Goal: Task Accomplishment & Management: Use online tool/utility

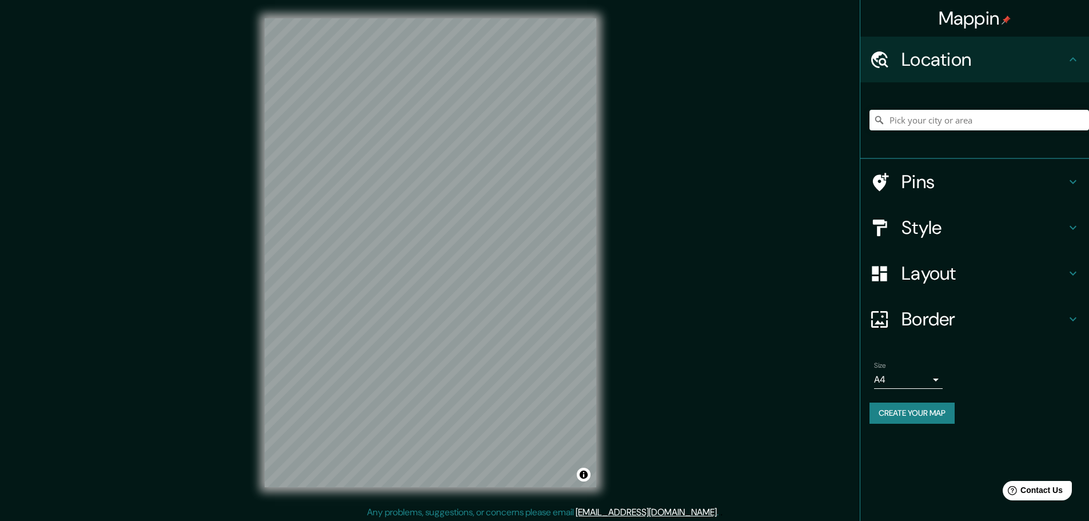
click at [645, 271] on div "Mappin Location Pins Style Layout Border Choose a border. Hint : you can make l…" at bounding box center [544, 262] width 1089 height 524
click at [1037, 184] on h4 "Pins" at bounding box center [984, 181] width 165 height 23
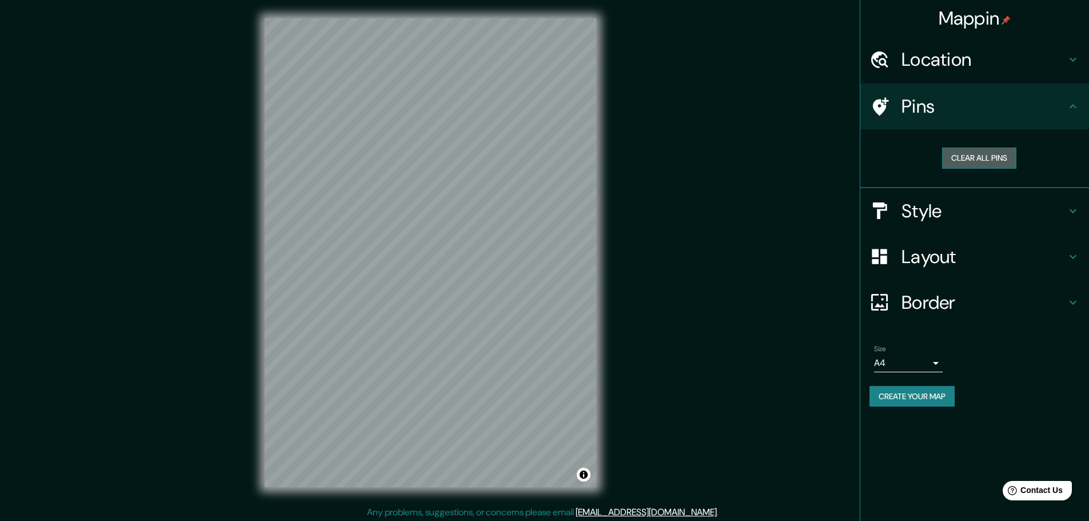
click at [1000, 163] on button "Clear all pins" at bounding box center [979, 157] width 74 height 21
click at [1026, 118] on div "Pins" at bounding box center [974, 106] width 229 height 46
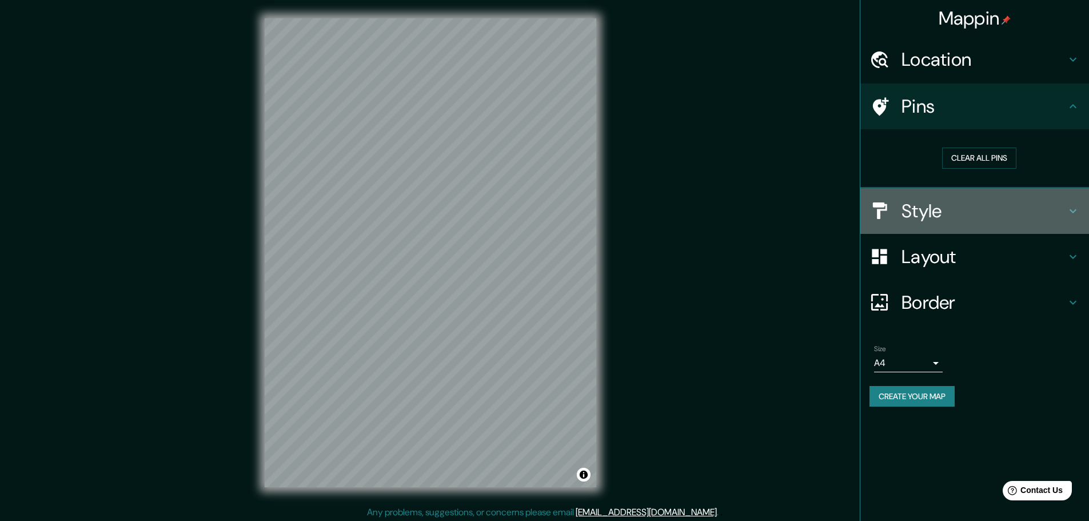
click at [1040, 209] on h4 "Style" at bounding box center [984, 211] width 165 height 23
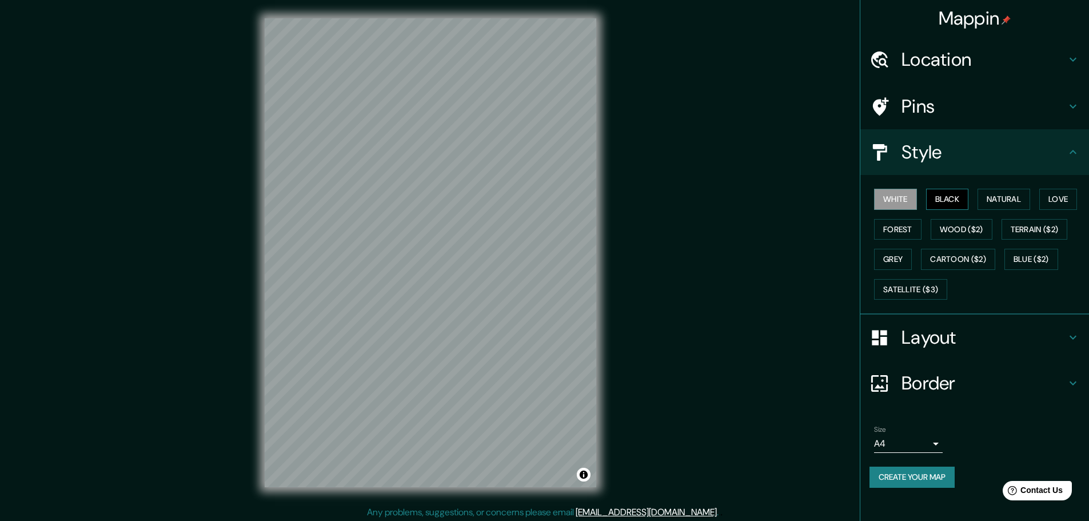
click at [954, 197] on button "Black" at bounding box center [947, 199] width 43 height 21
click at [1023, 198] on button "Natural" at bounding box center [1004, 199] width 53 height 21
click at [900, 198] on button "White" at bounding box center [895, 199] width 43 height 21
click at [1019, 205] on button "Natural" at bounding box center [1004, 199] width 53 height 21
click at [1052, 202] on button "Love" at bounding box center [1058, 199] width 38 height 21
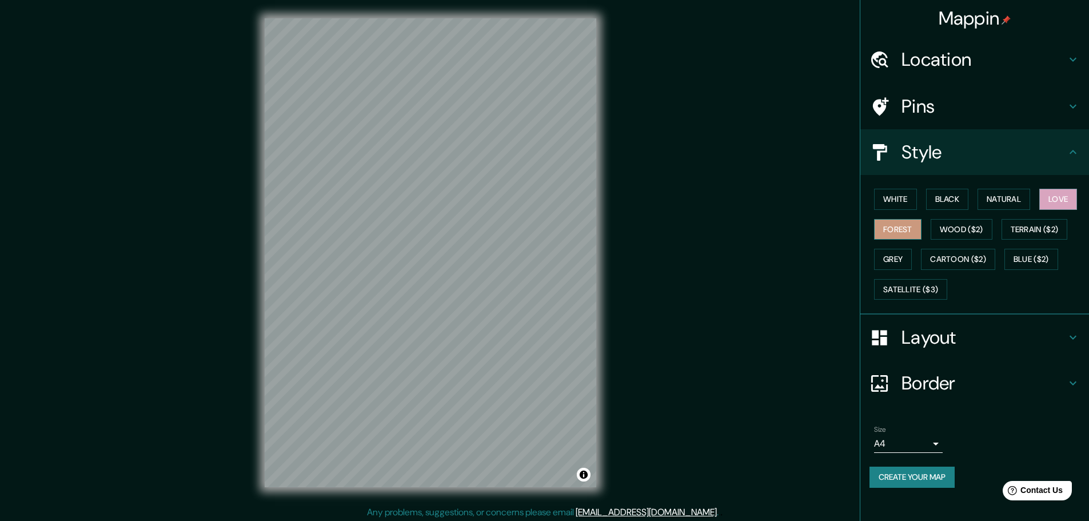
click at [912, 225] on button "Forest" at bounding box center [897, 229] width 47 height 21
click at [957, 226] on button "Wood ($2)" at bounding box center [962, 229] width 62 height 21
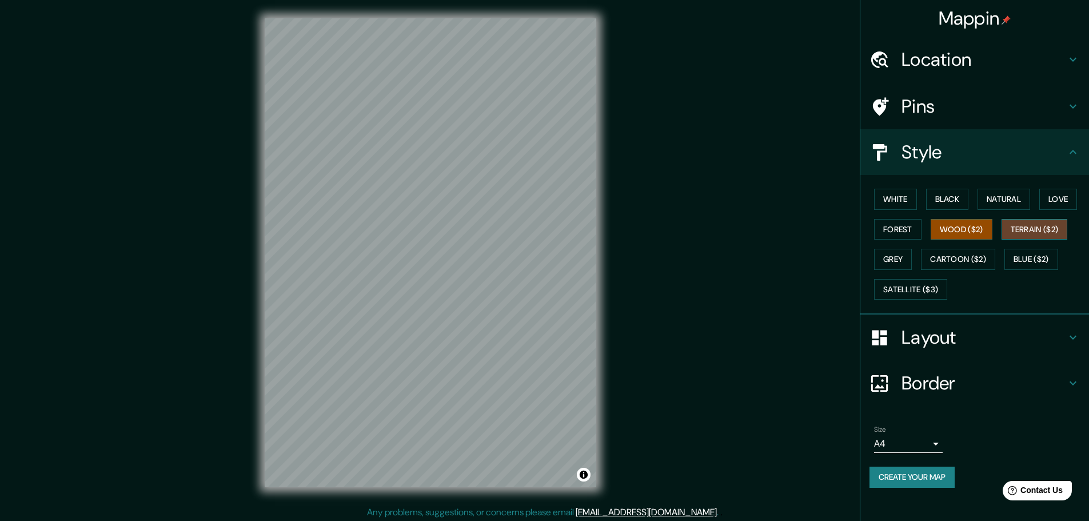
click at [1011, 232] on button "Terrain ($2)" at bounding box center [1035, 229] width 66 height 21
click at [1016, 252] on button "Blue ($2)" at bounding box center [1031, 259] width 54 height 21
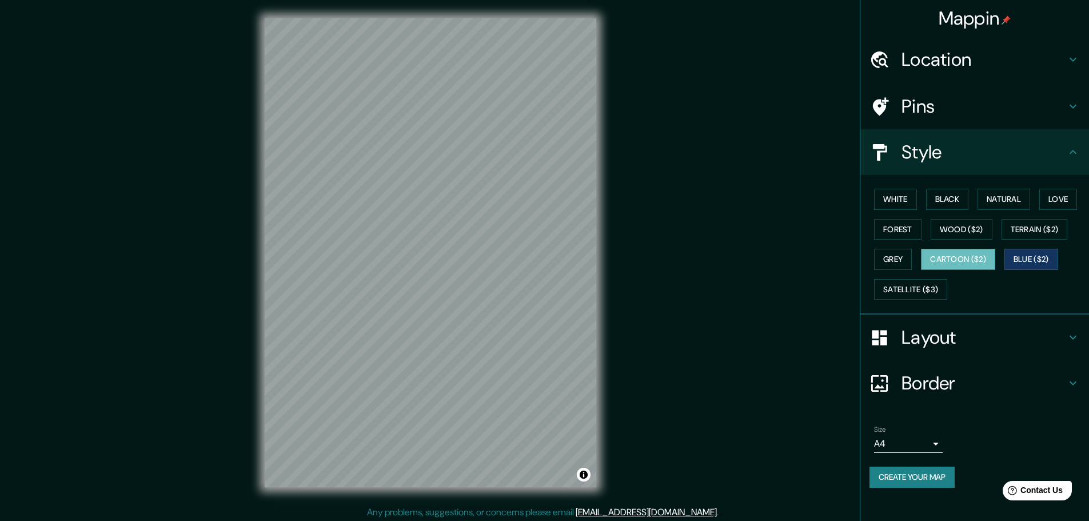
click at [963, 258] on button "Cartoon ($2)" at bounding box center [958, 259] width 74 height 21
click at [898, 258] on button "Grey" at bounding box center [893, 259] width 38 height 21
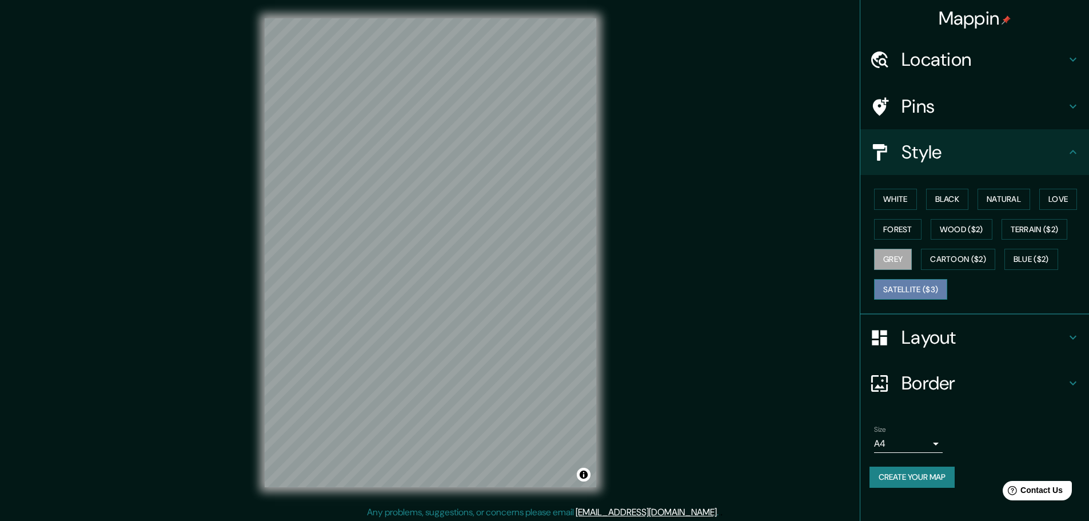
click at [920, 285] on button "Satellite ($3)" at bounding box center [910, 289] width 73 height 21
click at [903, 257] on button "Grey" at bounding box center [893, 259] width 38 height 21
click at [907, 206] on button "White" at bounding box center [895, 199] width 43 height 21
click at [897, 238] on button "Forest" at bounding box center [897, 229] width 47 height 21
click at [894, 265] on button "Grey" at bounding box center [893, 259] width 38 height 21
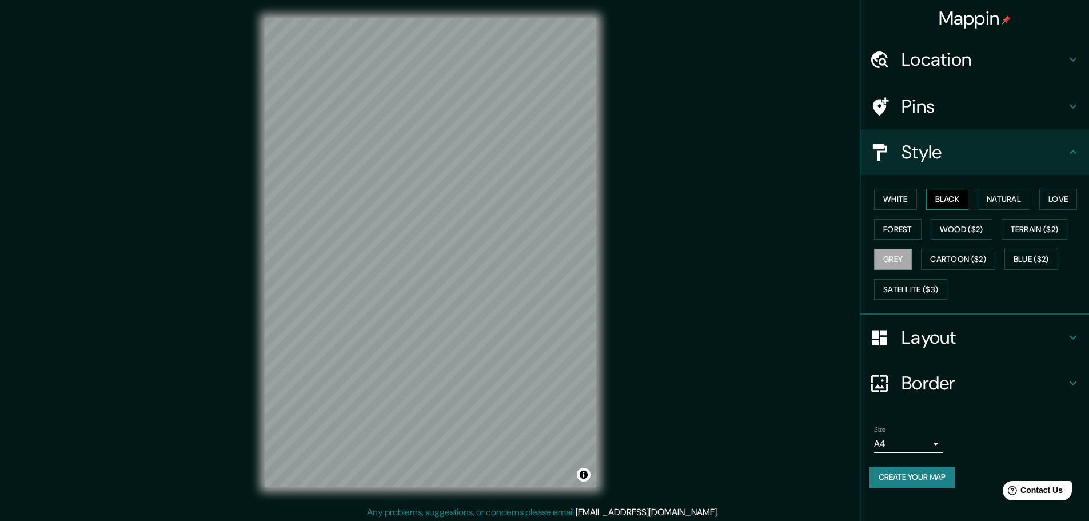
click at [940, 202] on button "Black" at bounding box center [947, 199] width 43 height 21
click at [899, 202] on button "White" at bounding box center [895, 199] width 43 height 21
click at [896, 248] on div "White Black Natural Love Forest Wood ($2) Terrain ($2) Grey Cartoon ($2) Blue (…" at bounding box center [980, 244] width 220 height 120
click at [896, 255] on button "Grey" at bounding box center [893, 259] width 38 height 21
click at [895, 198] on button "White" at bounding box center [895, 199] width 43 height 21
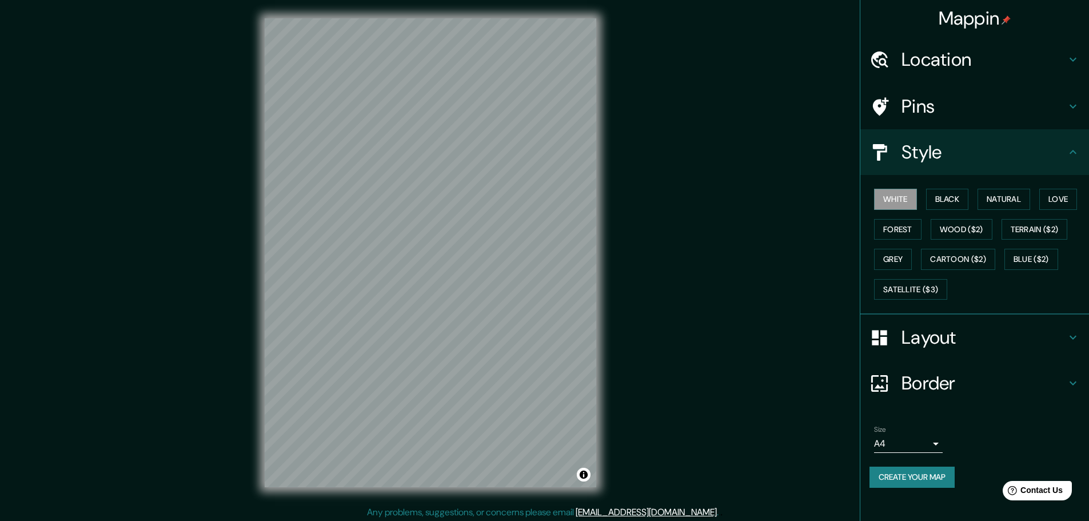
click at [971, 324] on div "Layout" at bounding box center [974, 337] width 229 height 46
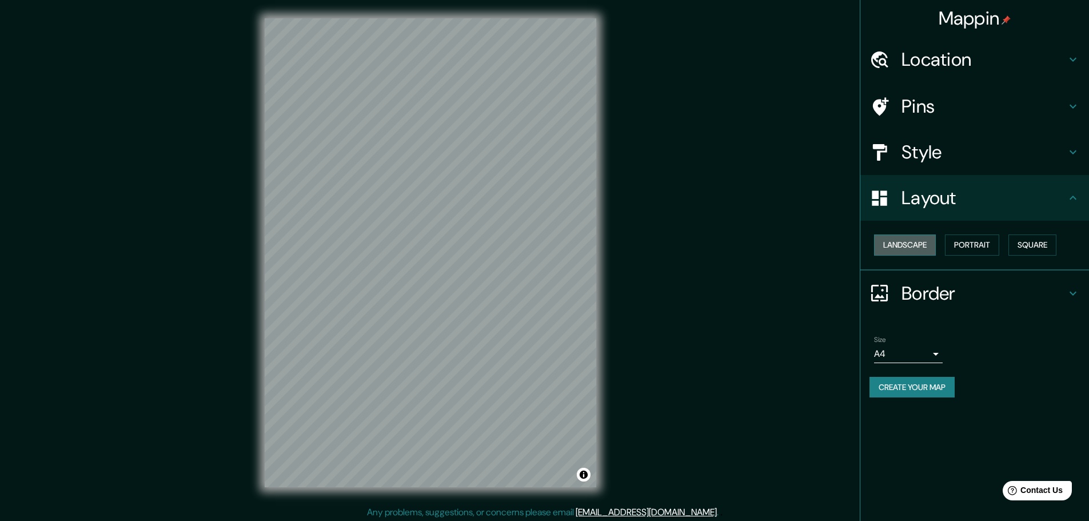
click at [923, 243] on button "Landscape" at bounding box center [905, 244] width 62 height 21
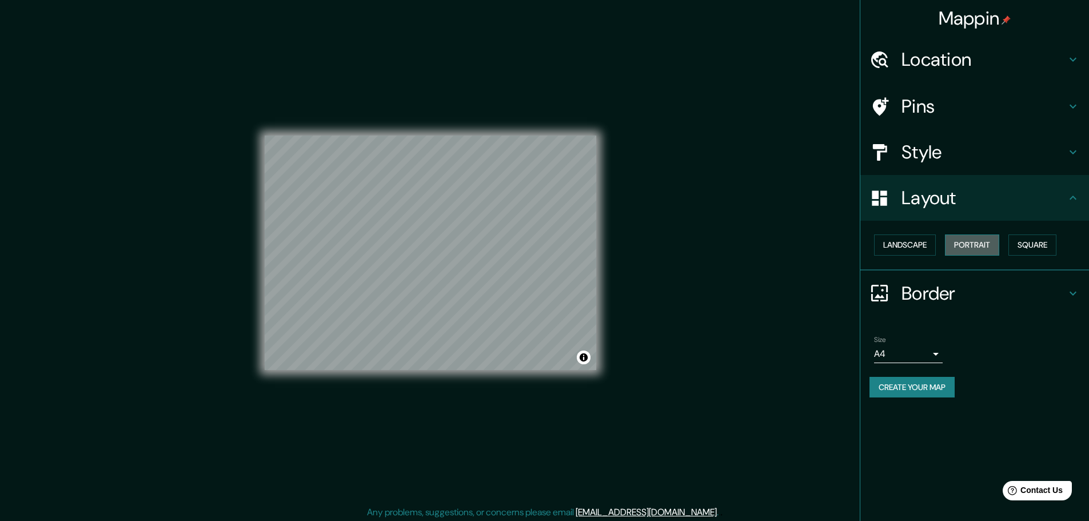
click at [956, 245] on button "Portrait" at bounding box center [972, 244] width 54 height 21
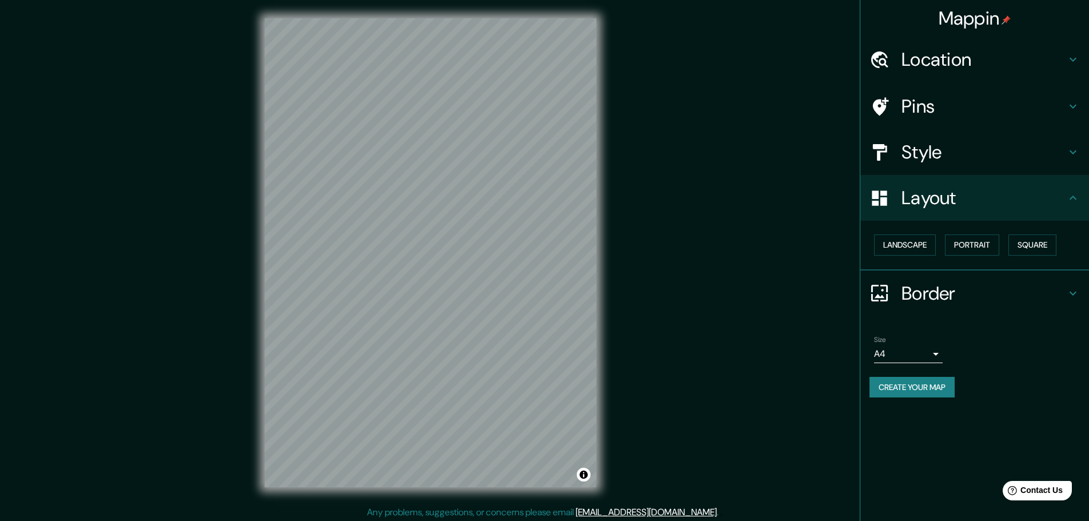
click at [1006, 246] on div "Landscape Portrait Square" at bounding box center [980, 245] width 220 height 30
click at [1019, 246] on button "Square" at bounding box center [1032, 244] width 48 height 21
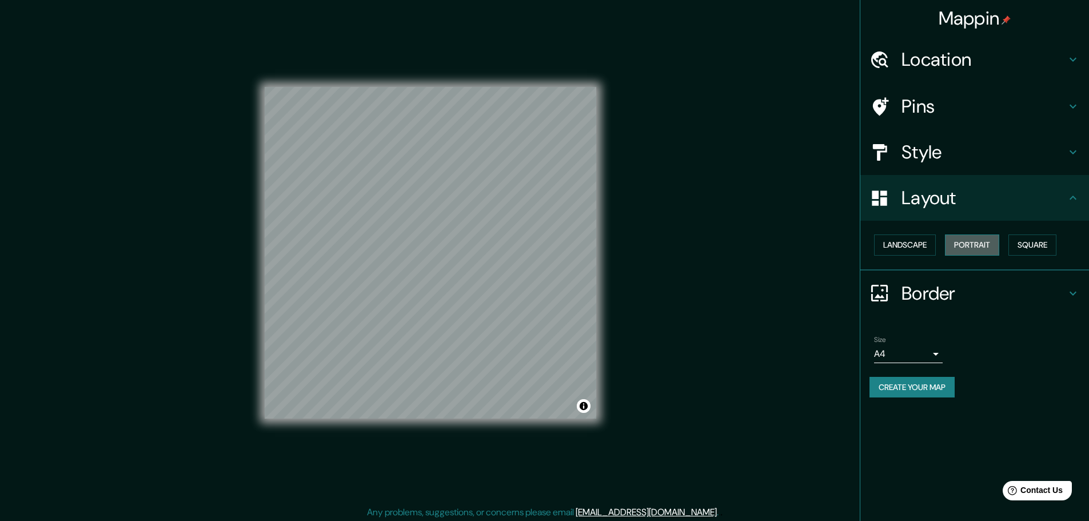
click at [970, 248] on button "Portrait" at bounding box center [972, 244] width 54 height 21
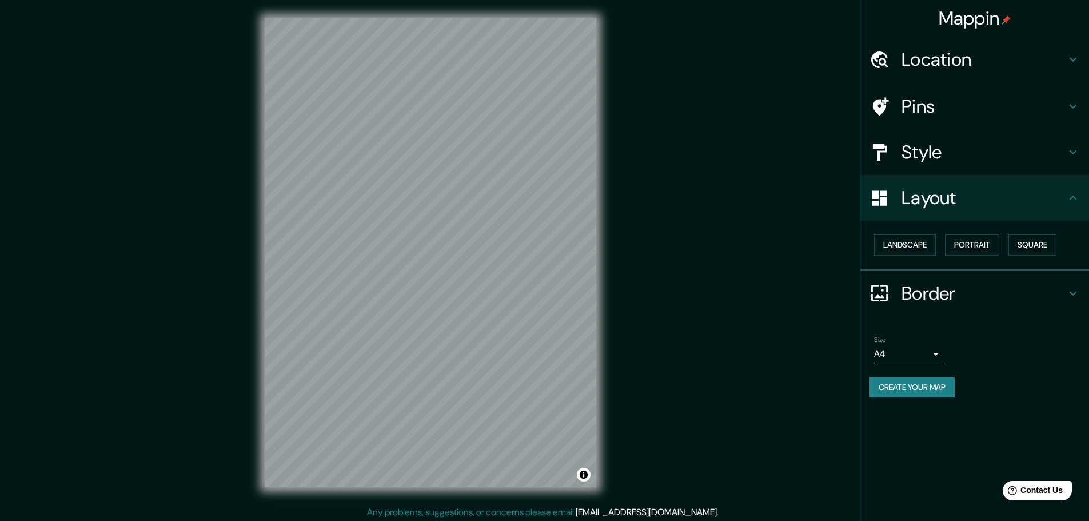
click at [932, 304] on h4 "Border" at bounding box center [984, 293] width 165 height 23
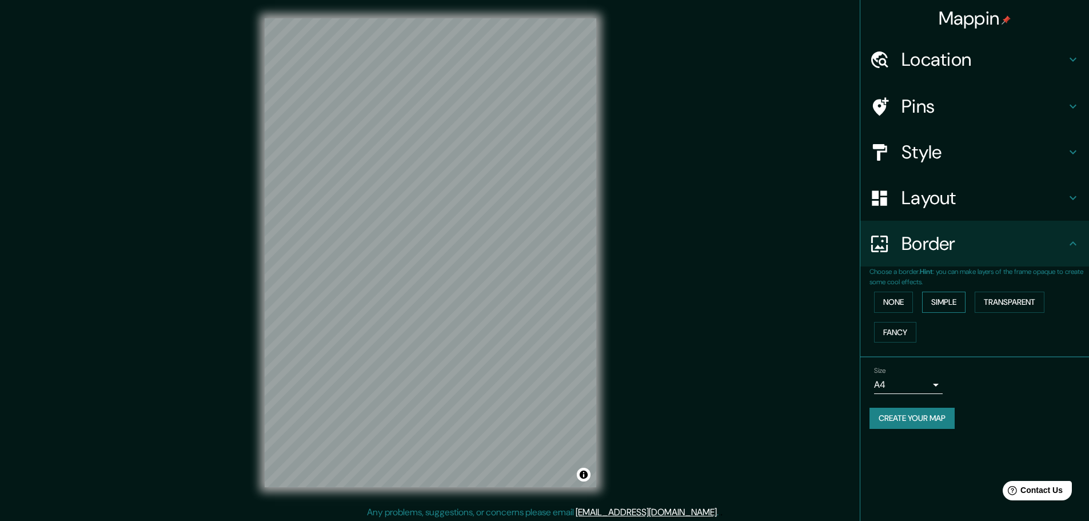
click at [928, 304] on button "Simple" at bounding box center [943, 302] width 43 height 21
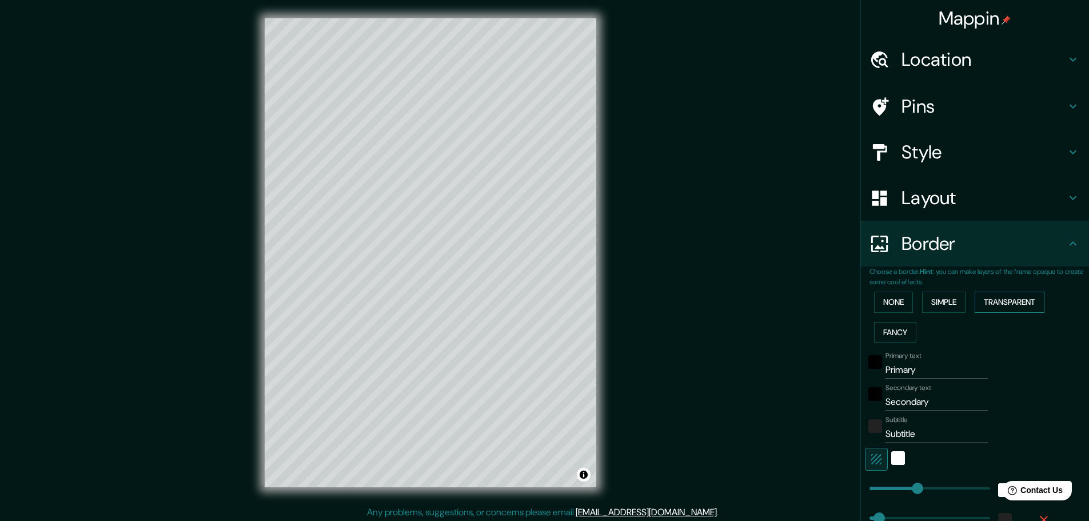
click at [983, 310] on button "Transparent" at bounding box center [1010, 302] width 70 height 21
click at [951, 303] on button "Simple" at bounding box center [943, 302] width 43 height 21
click at [985, 308] on button "Transparent" at bounding box center [1010, 302] width 70 height 21
click at [895, 333] on button "Fancy" at bounding box center [895, 332] width 42 height 21
click at [992, 300] on button "Transparent" at bounding box center [1010, 302] width 70 height 21
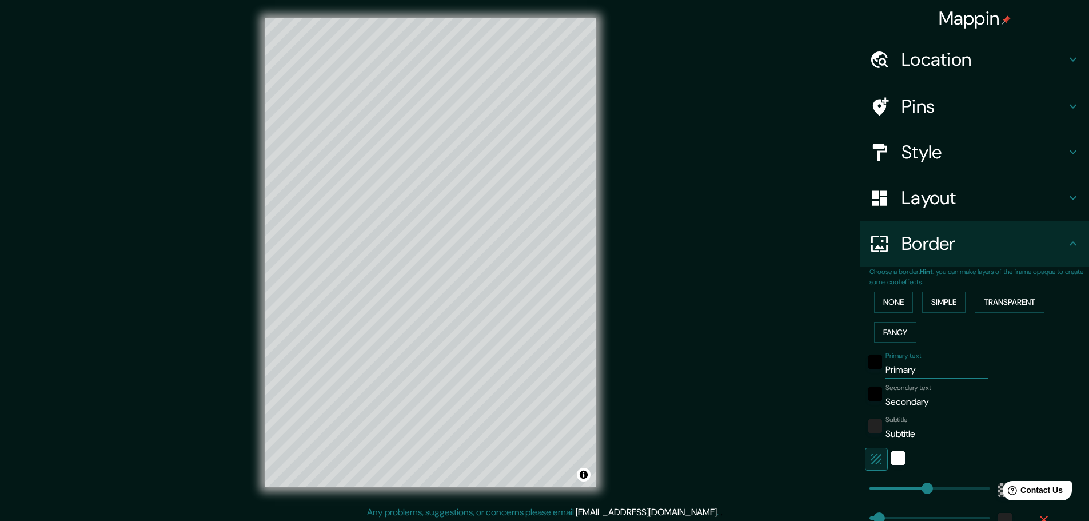
click at [918, 366] on input "Primary" at bounding box center [937, 370] width 102 height 18
type input "V"
type input "278"
type input "46"
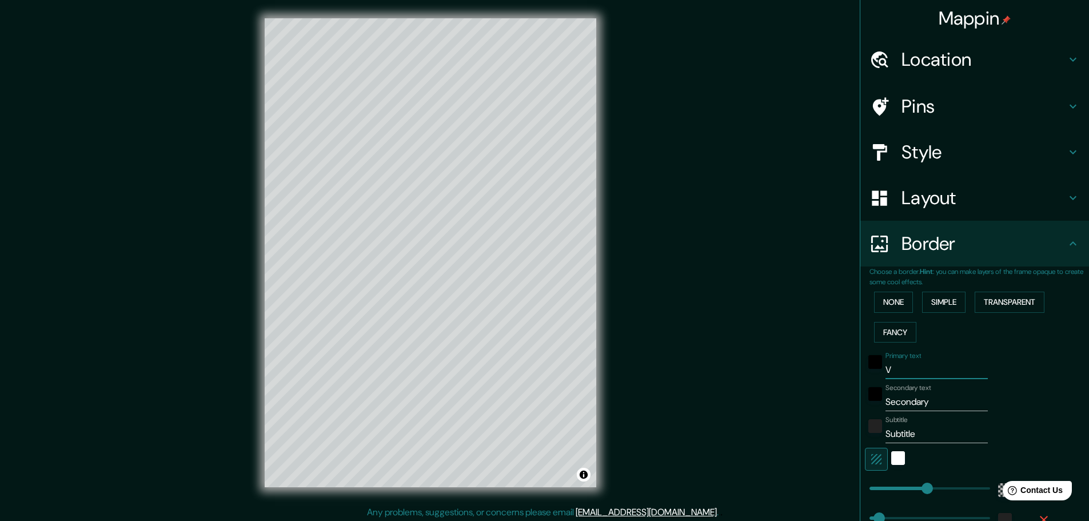
type input "Ve"
type input "278"
type input "46"
type input "Ven"
type input "278"
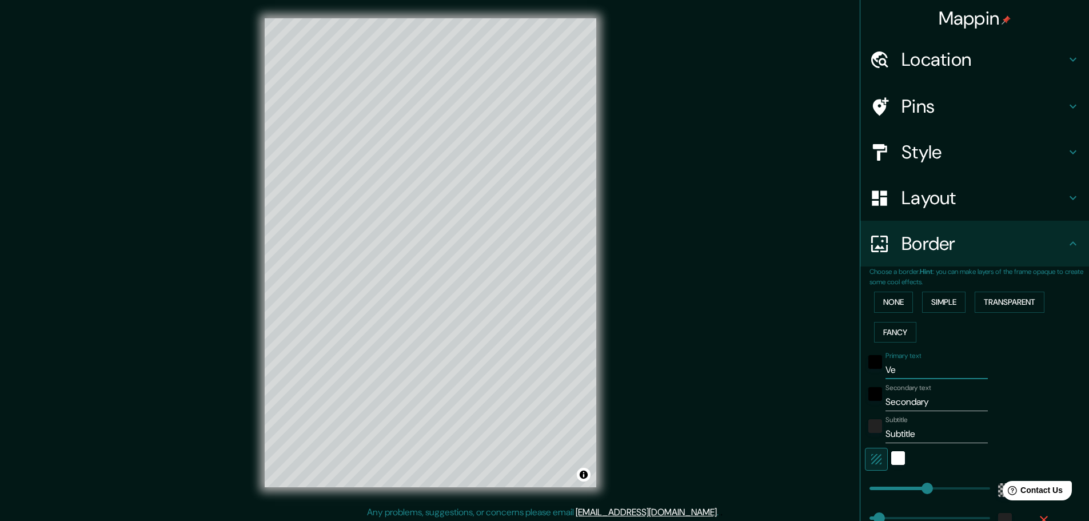
type input "46"
type input "Vent"
type input "278"
type input "46"
type input "Venta"
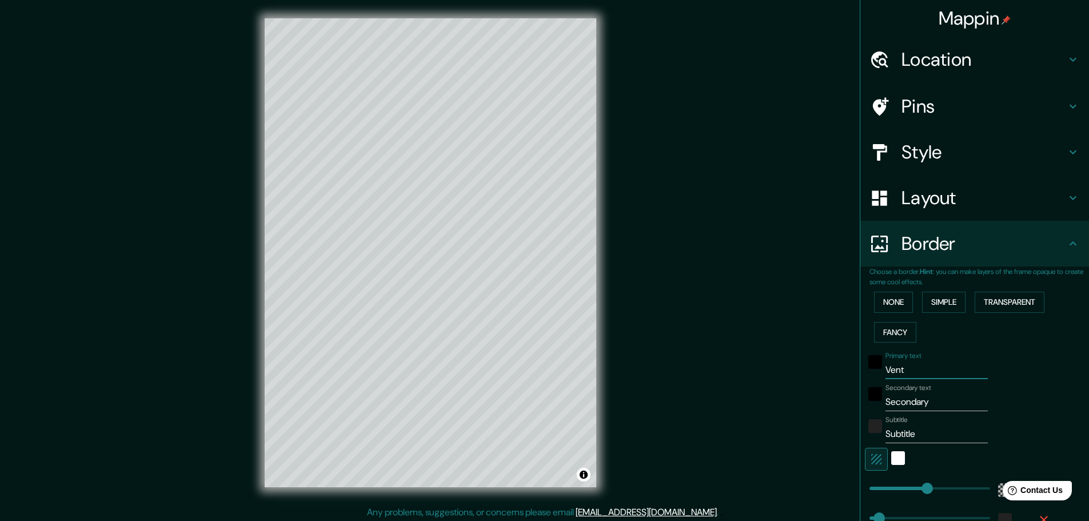
type input "278"
type input "46"
type input "Ventamn"
type input "278"
type input "46"
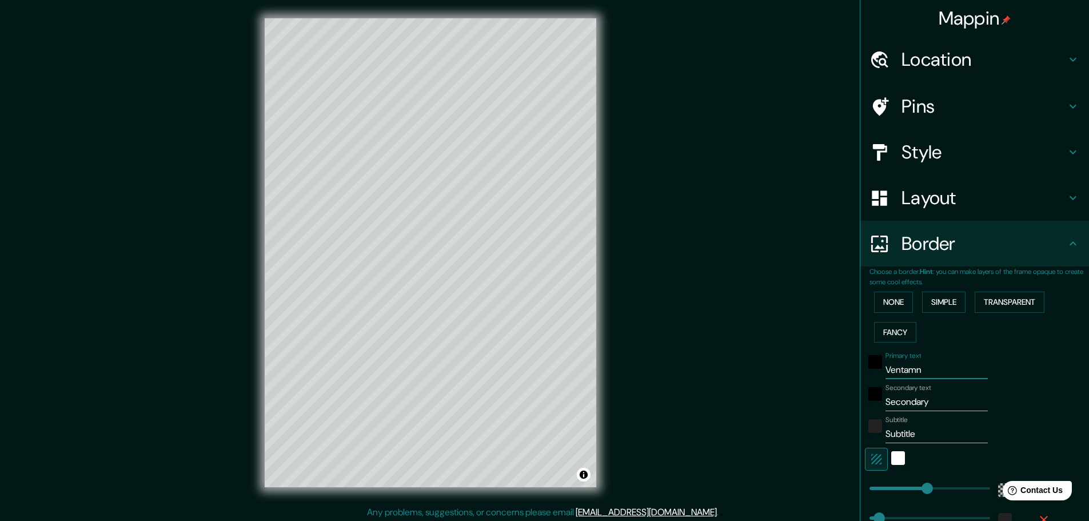
type input "Ventam"
type input "278"
type input "46"
type input "Venta"
type input "278"
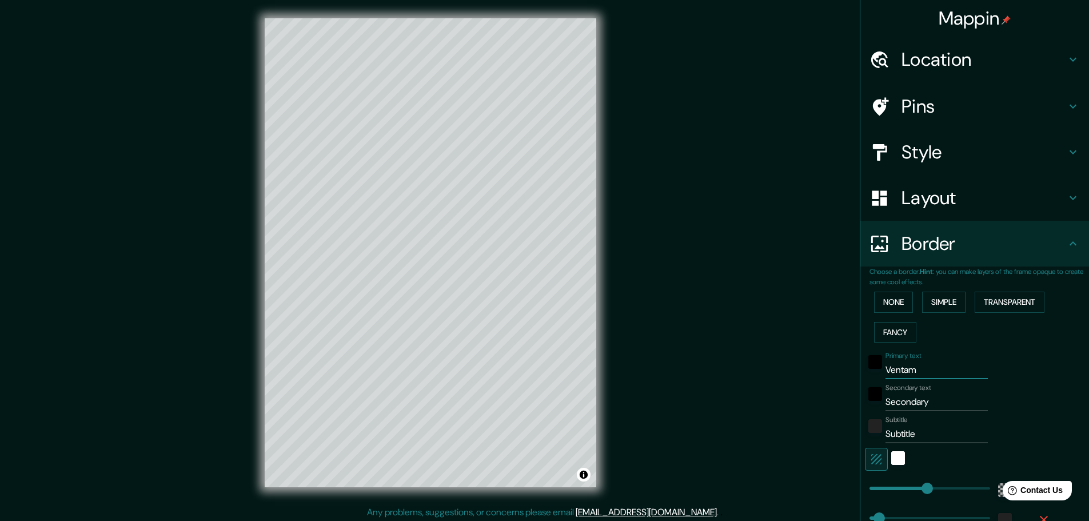
type input "46"
type input "Ventan"
type input "278"
type input "46"
type input "Ventani"
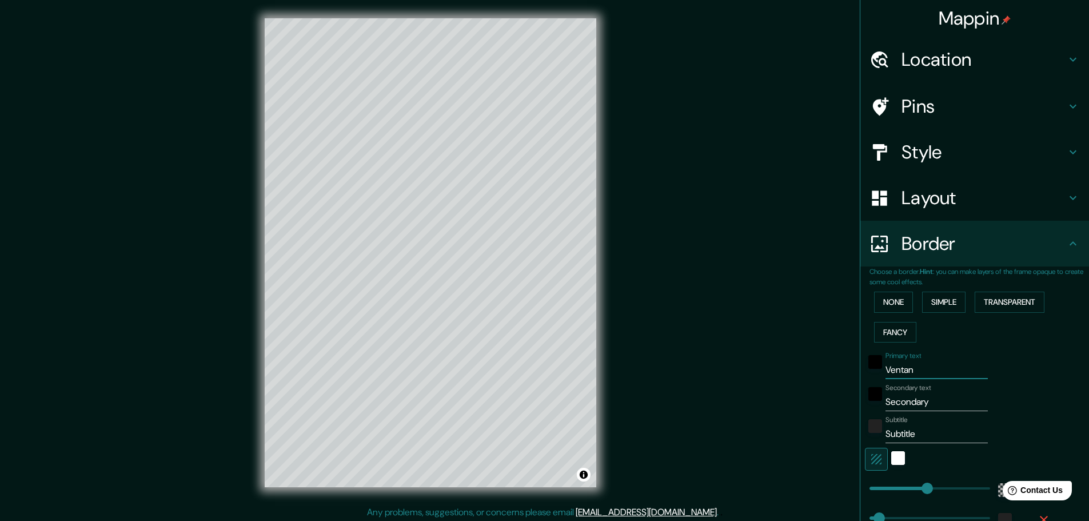
type input "278"
type input "46"
type input "Ventanil"
type input "278"
type input "46"
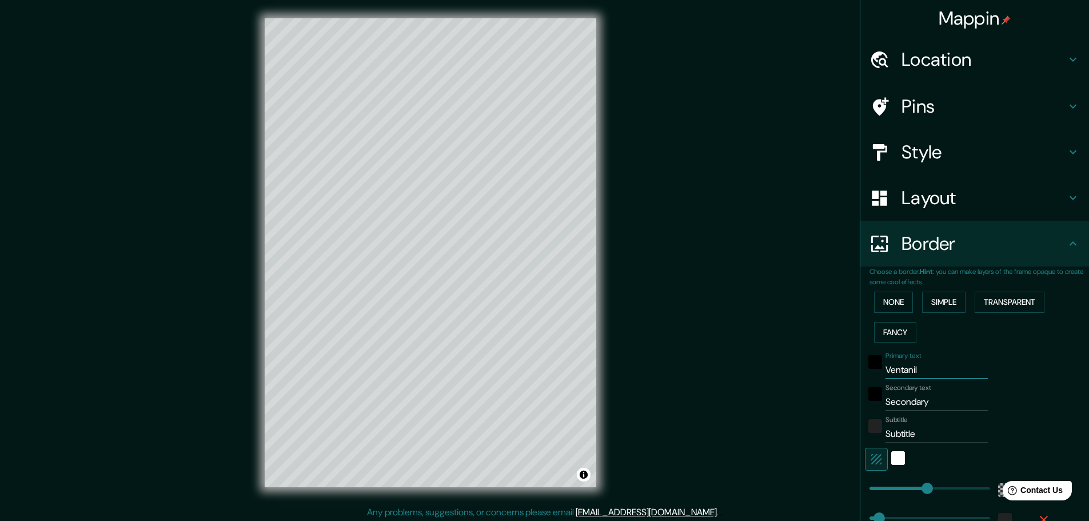
type input "Ventanill"
type input "278"
type input "46"
type input "Ventanilla"
type input "278"
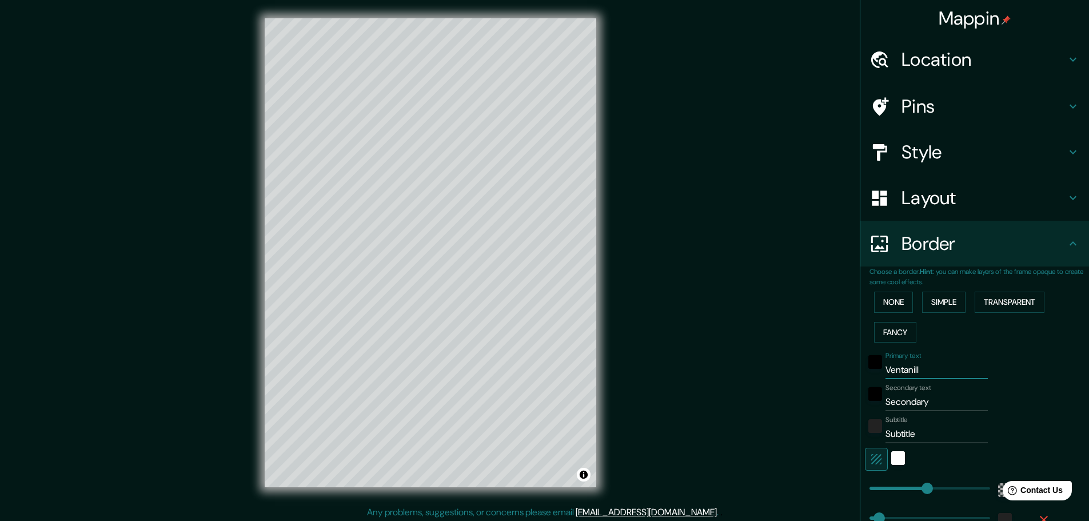
type input "46"
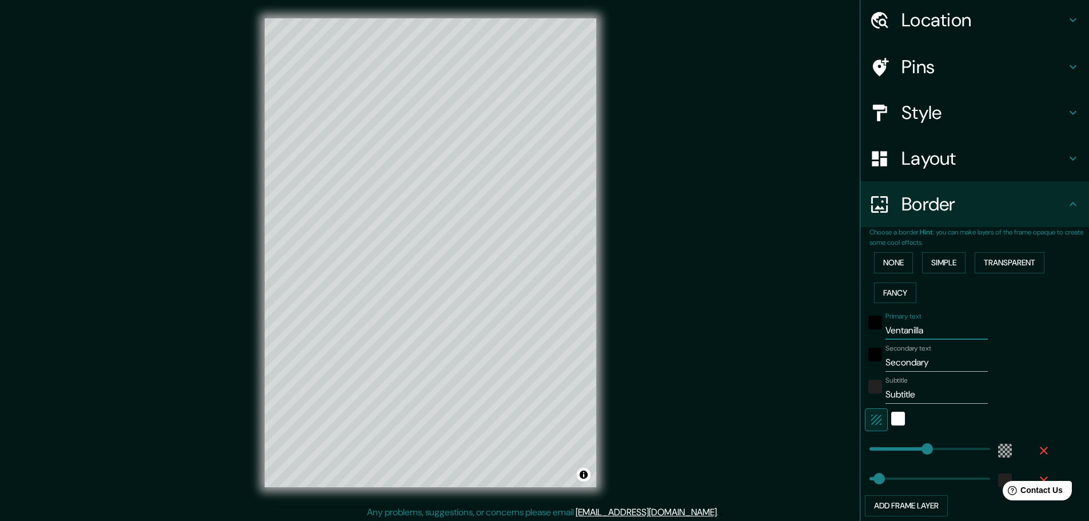
scroll to position [57, 0]
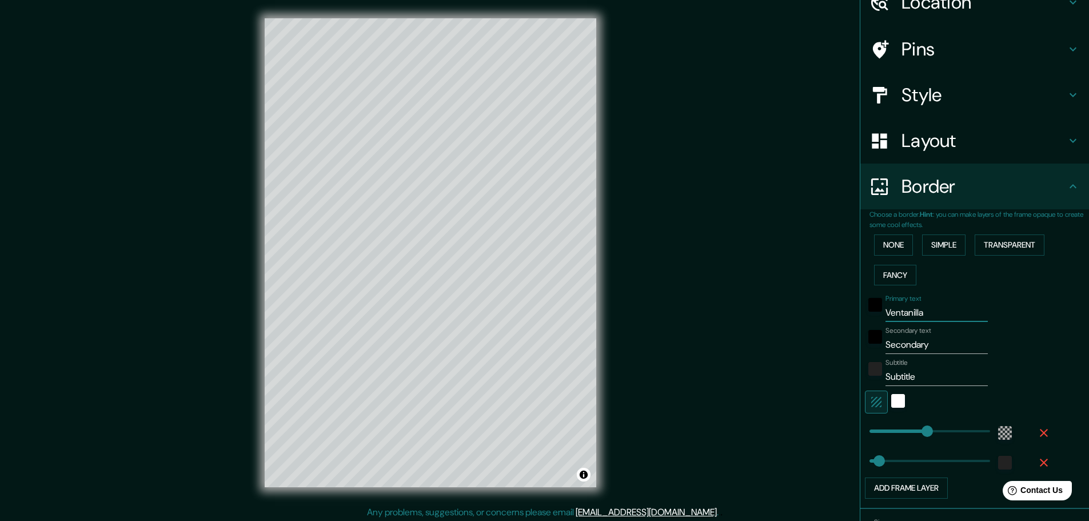
type input "Ventanilla"
click at [934, 350] on input "Secondary" at bounding box center [937, 345] width 102 height 18
type input "C"
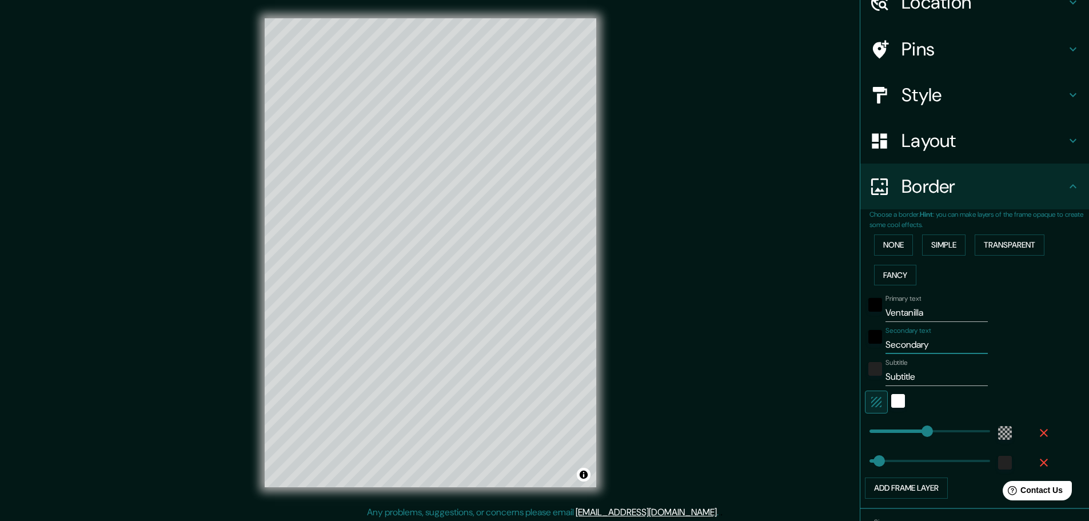
type input "278"
type input "46"
type input "Ca"
type input "278"
type input "46"
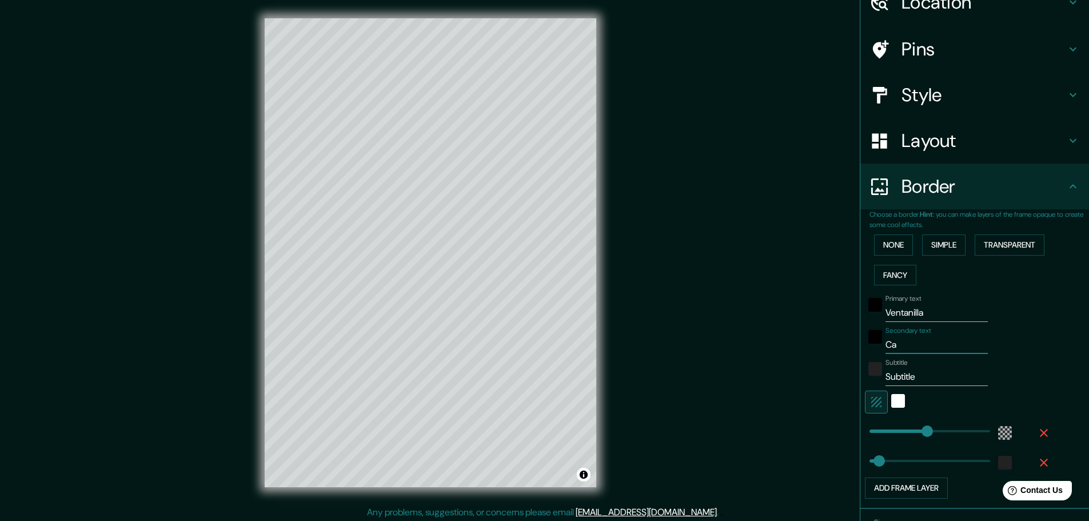
type input "Cal"
type input "278"
type input "46"
type input "Call"
type input "278"
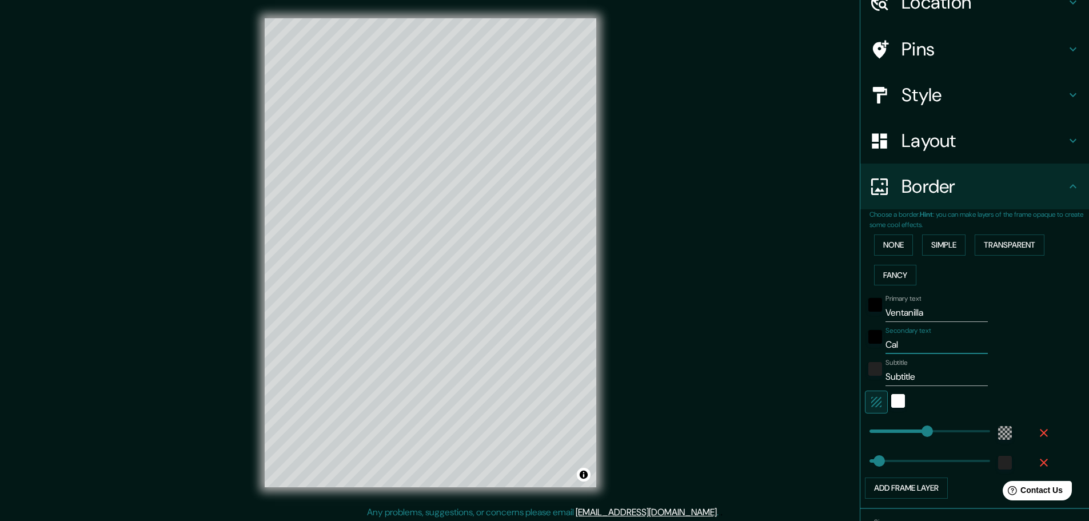
type input "46"
type input "Calla"
type input "278"
type input "46"
type input "Callao"
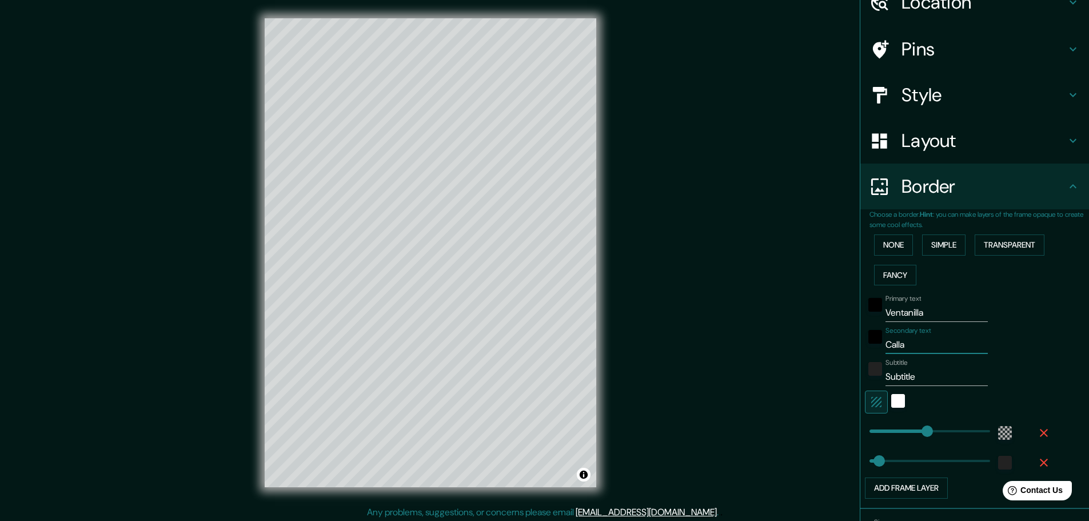
type input "278"
type input "46"
type input "Callao"
click at [910, 378] on input "Subtitle" at bounding box center [937, 377] width 102 height 18
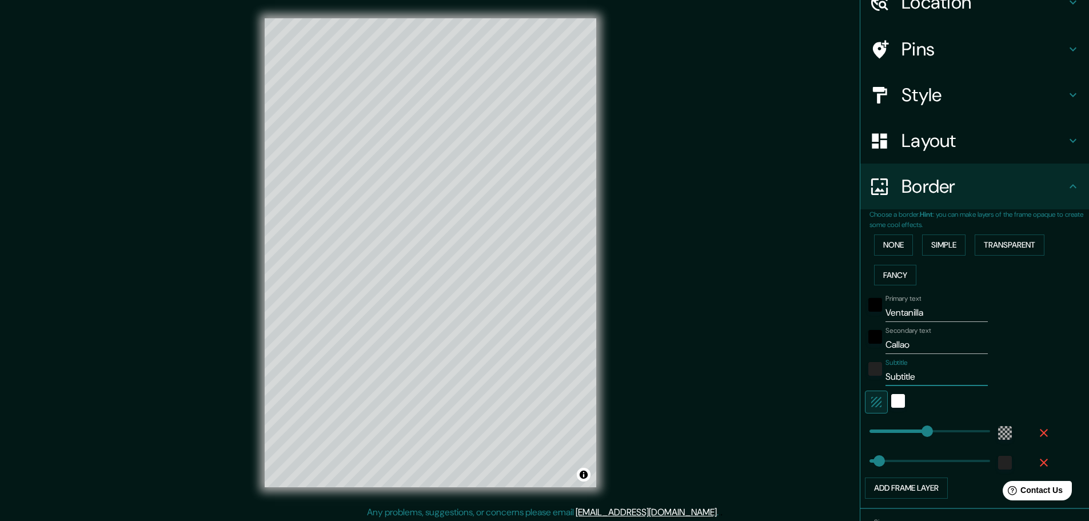
click at [910, 378] on input "Subtitle" at bounding box center [937, 377] width 102 height 18
type input "P"
type input "278"
type input "46"
type input "Pe"
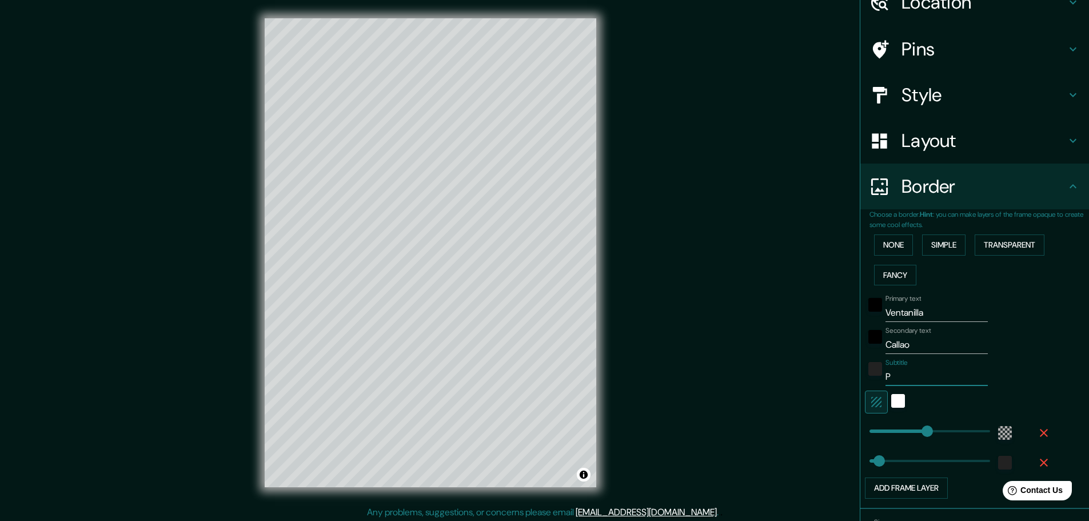
type input "278"
type input "46"
type input "Per"
type input "278"
type input "46"
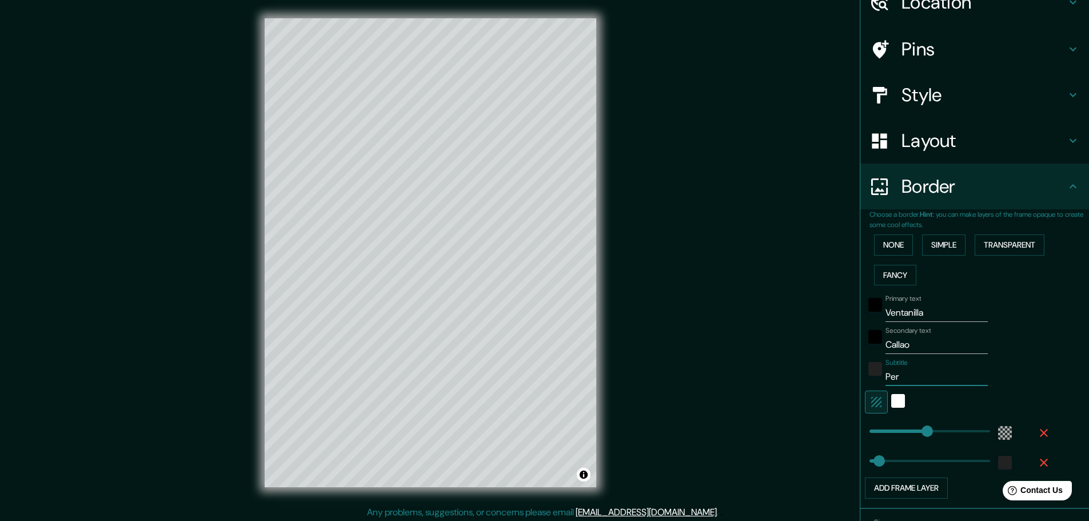
type input "Peru"
type input "278"
type input "46"
type input "Per"
type input "278"
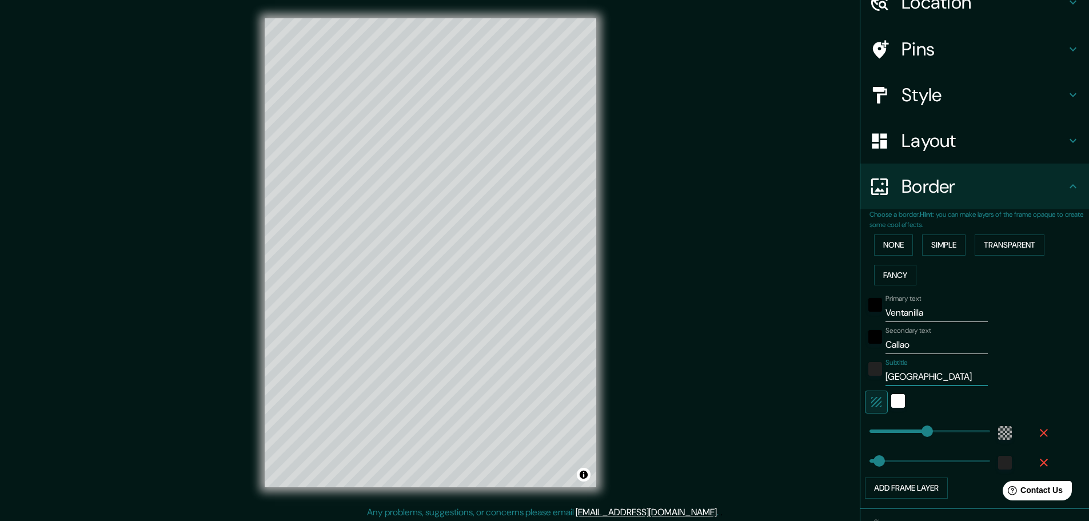
type input "46"
type input "Pe"
type input "278"
type input "46"
type input "Per"
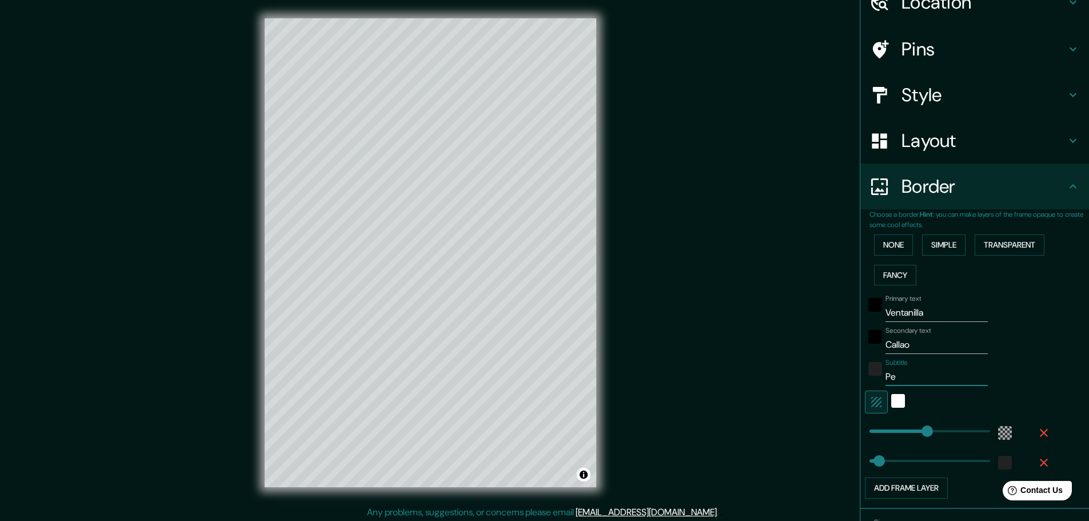
type input "278"
type input "46"
type input "Perú"
type input "278"
type input "46"
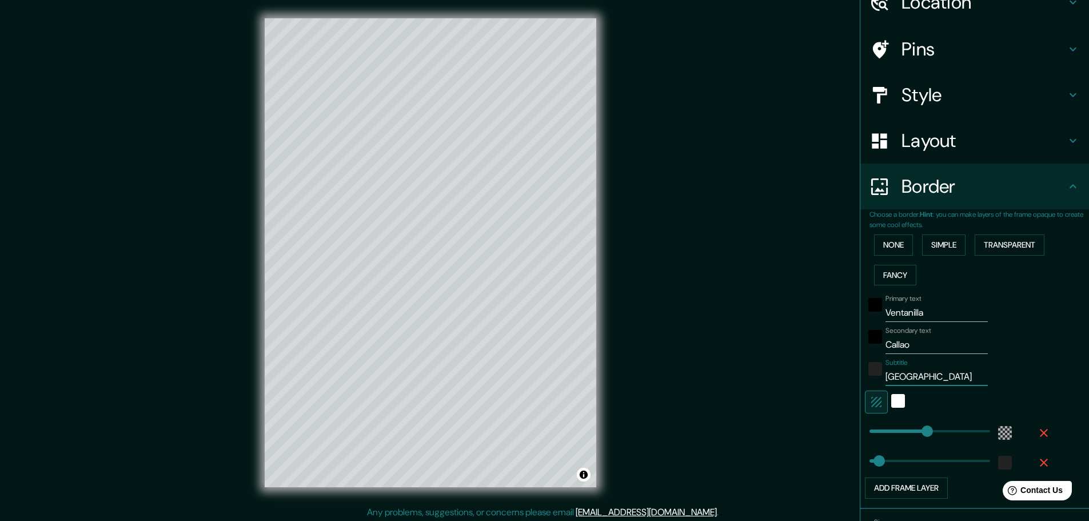
click at [935, 319] on input "Ventanilla" at bounding box center [937, 313] width 102 height 18
click at [915, 378] on input "Perú" at bounding box center [937, 377] width 102 height 18
type input "M"
type input "278"
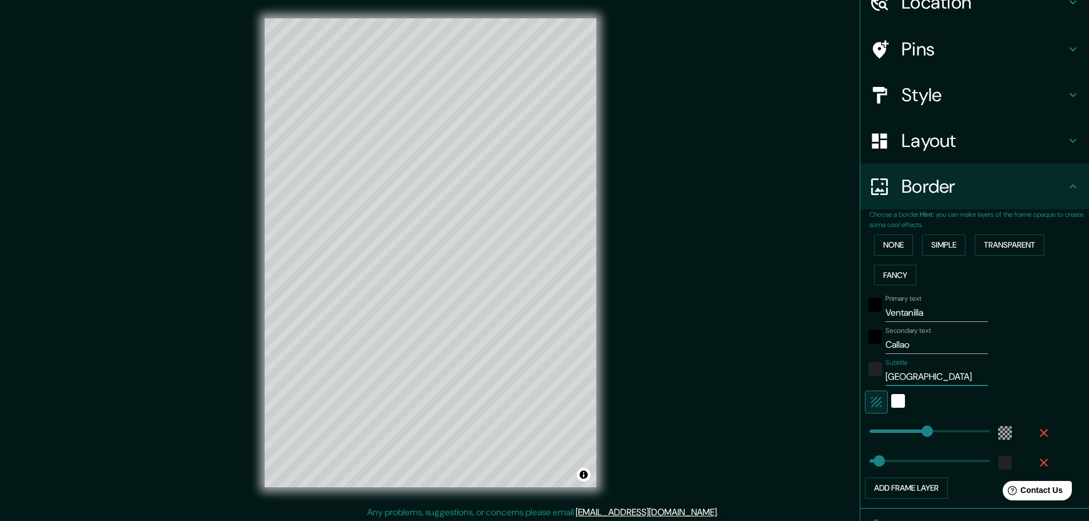
type input "46"
type input "Mu"
type input "278"
type input "46"
type input "Mun"
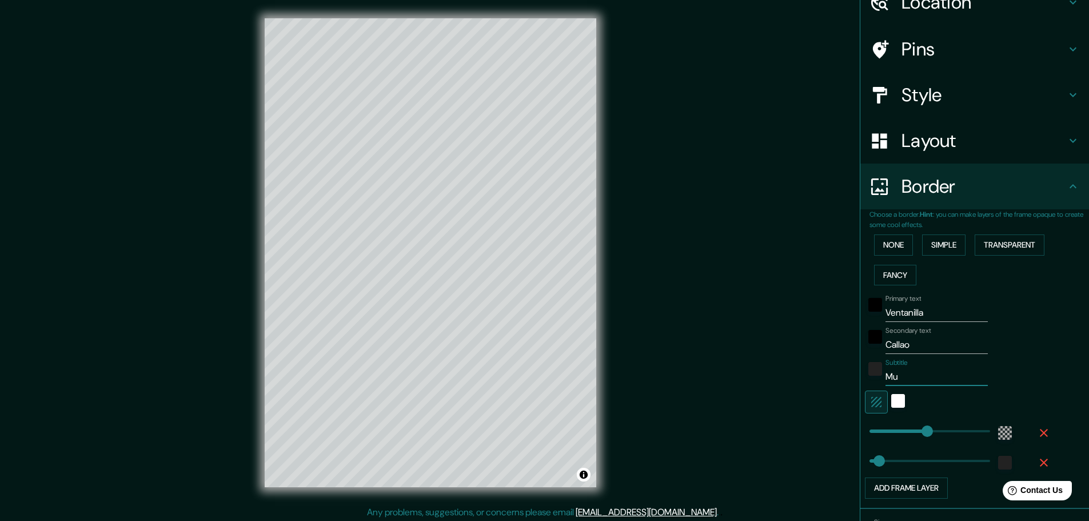
type input "278"
type input "46"
type input "Muni"
type input "278"
type input "46"
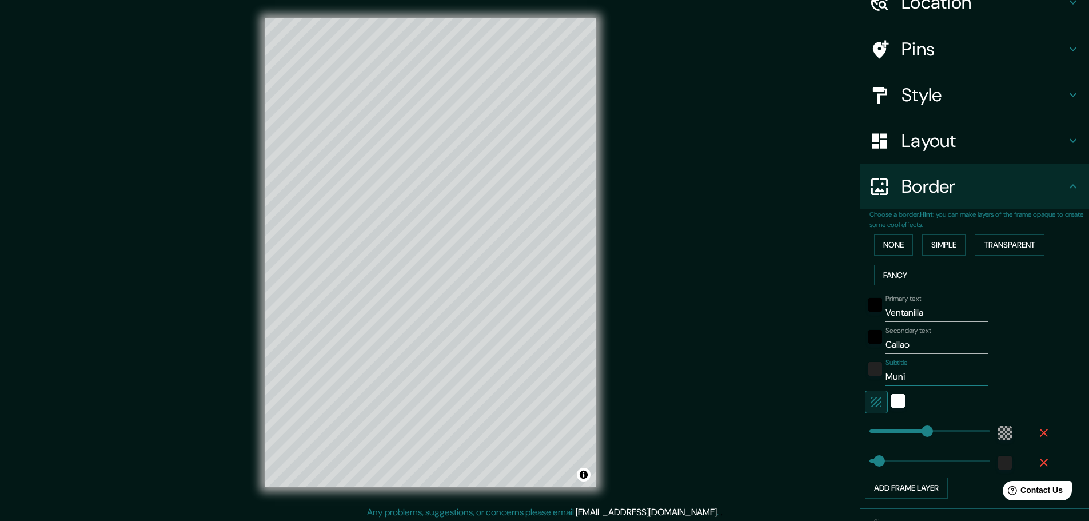
type input "Munic"
type input "278"
type input "46"
type input "Munici"
type input "278"
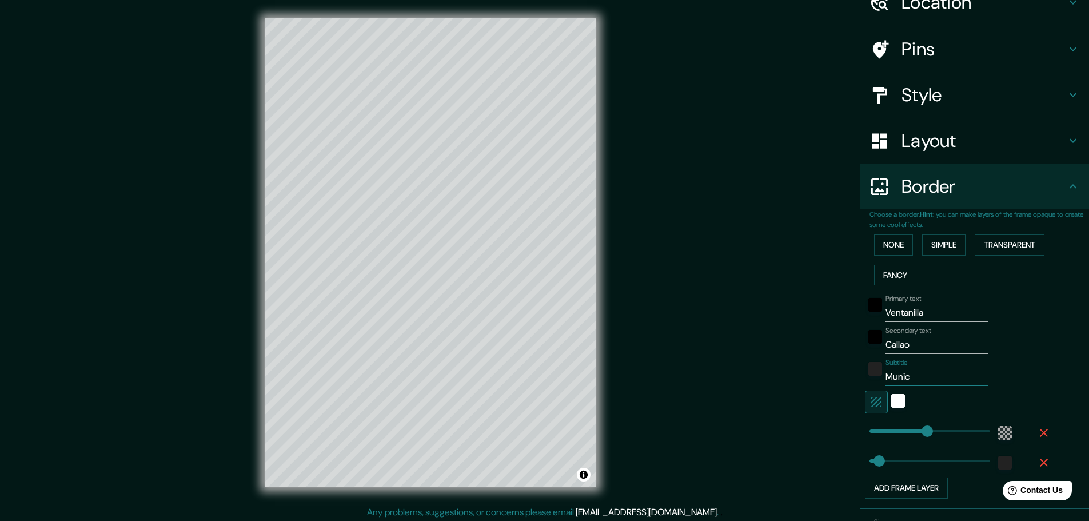
type input "46"
type input "Municip"
type input "278"
type input "46"
type input "Municipa"
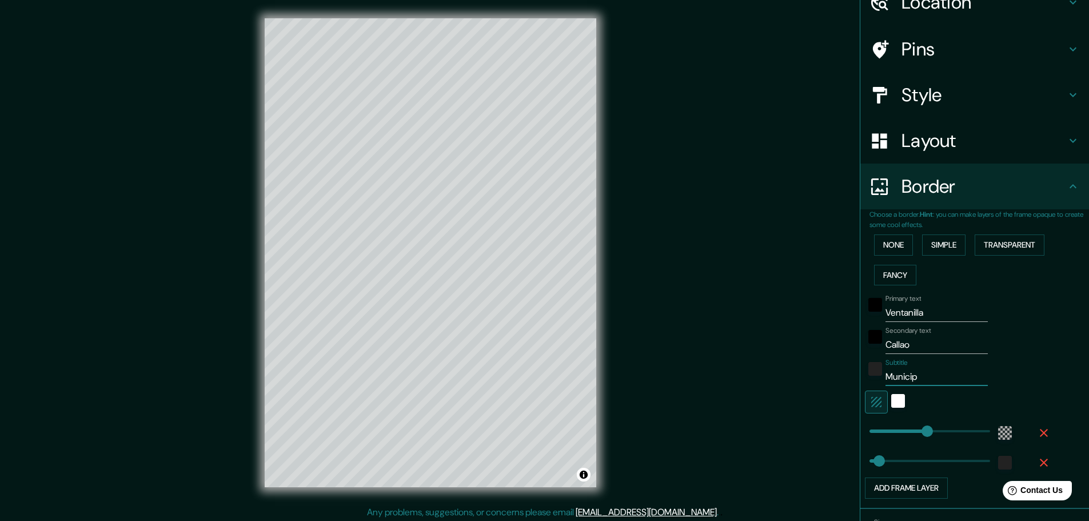
type input "278"
type input "46"
type input "Municipal"
type input "278"
type input "46"
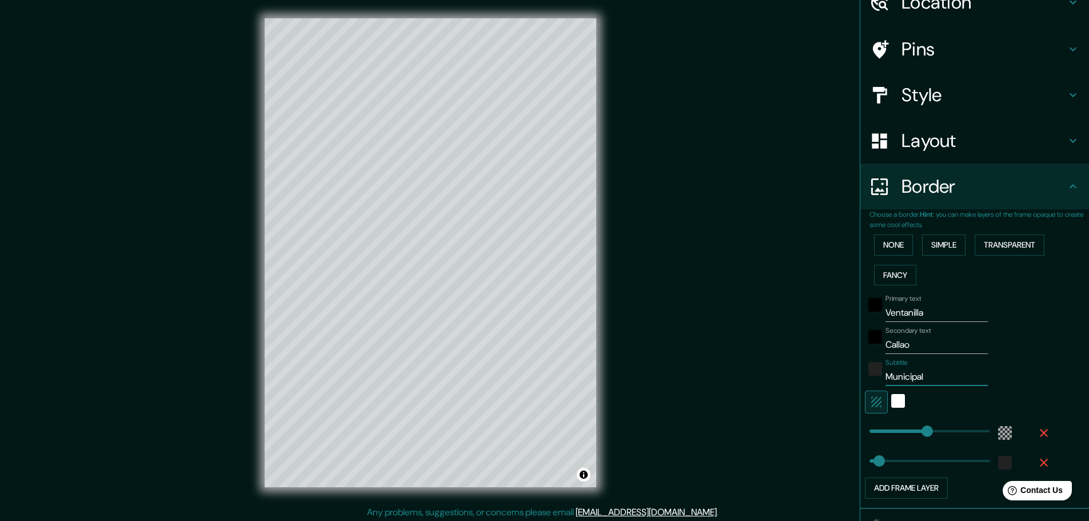
type input "Municipali"
type input "278"
type input "46"
type input "Municipalid"
type input "278"
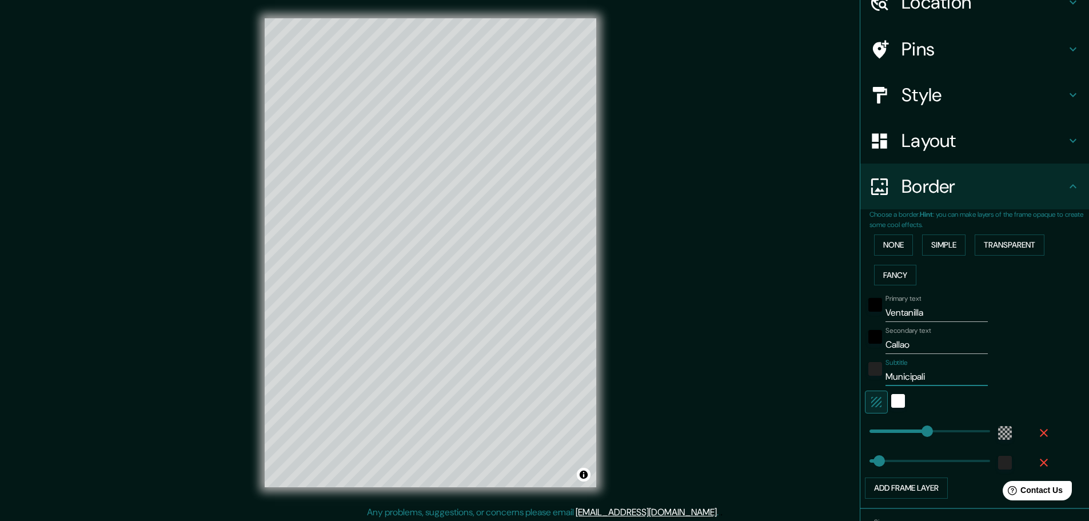
type input "46"
type input "Municipalida"
type input "278"
type input "46"
type input "Municipalidad"
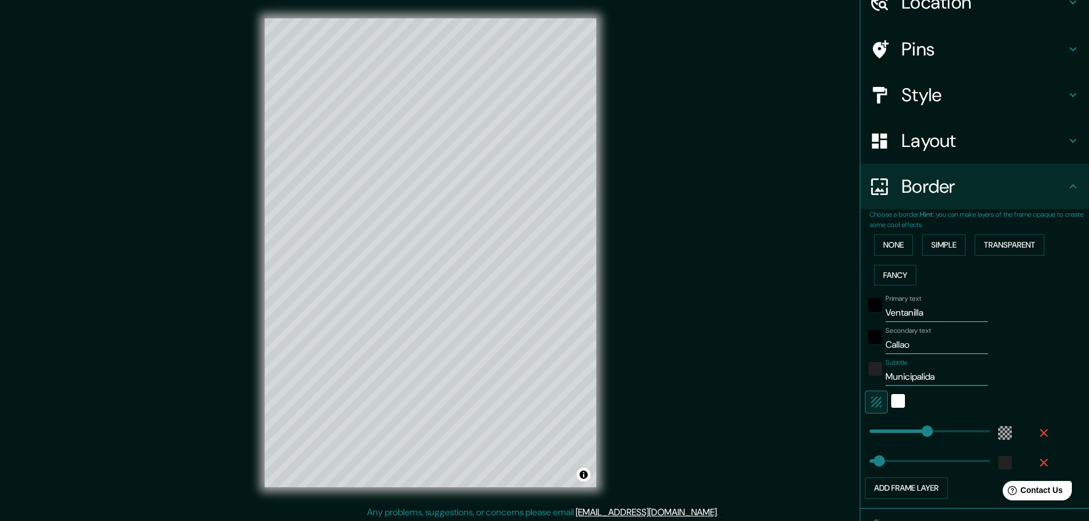
type input "278"
type input "46"
type input "Municipalidad"
type input "278"
type input "46"
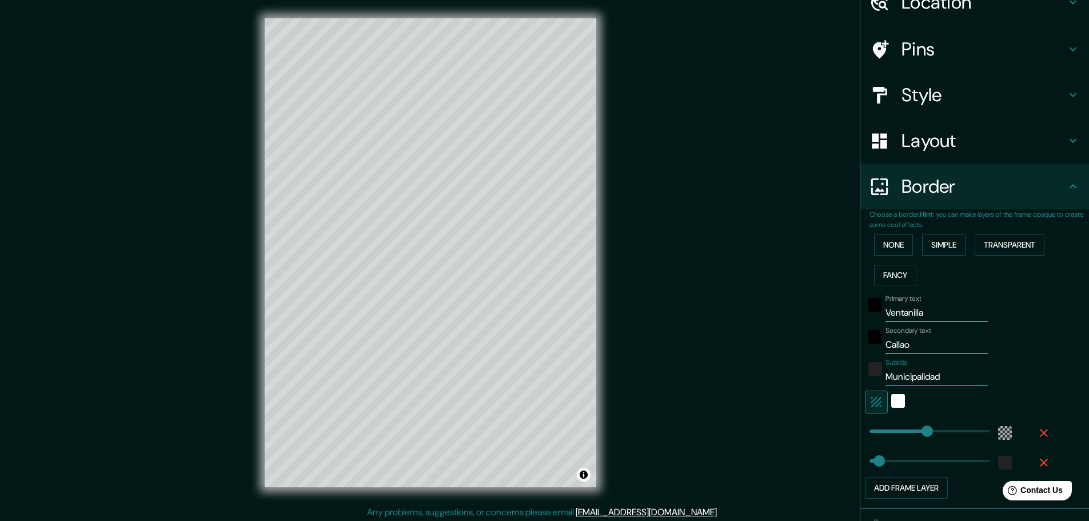
type input "Municipalidad d"
type input "278"
type input "46"
type input "Municipalidad de"
type input "278"
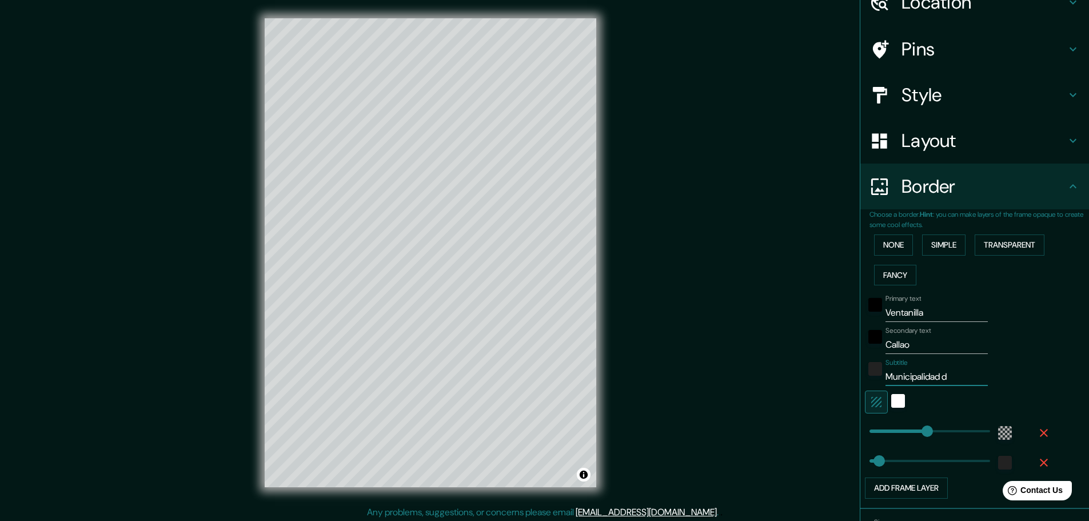
type input "46"
type input "Municipalidad de"
type input "278"
type input "46"
type input "Municipalidad de V"
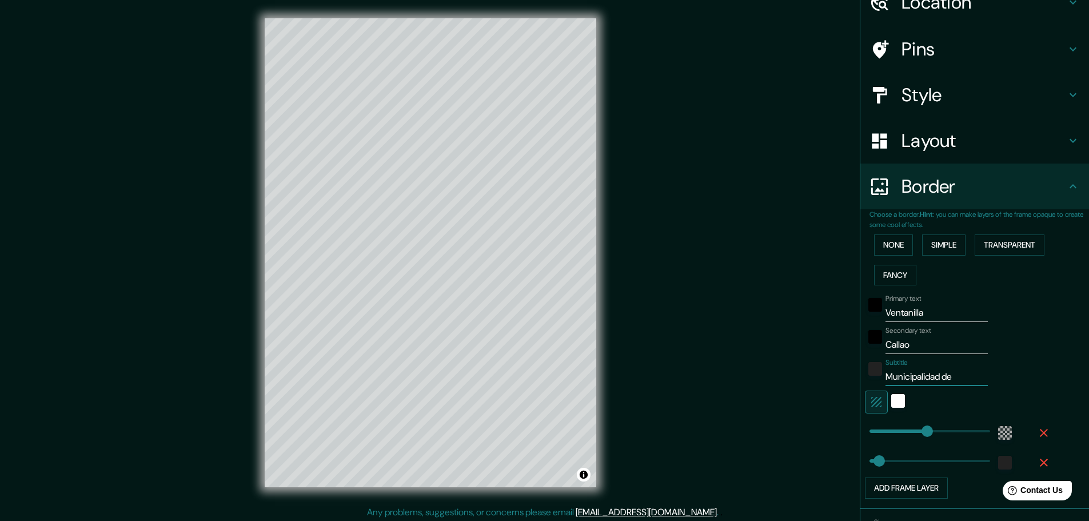
type input "278"
type input "46"
type input "Municipalidad de Ve"
type input "278"
type input "46"
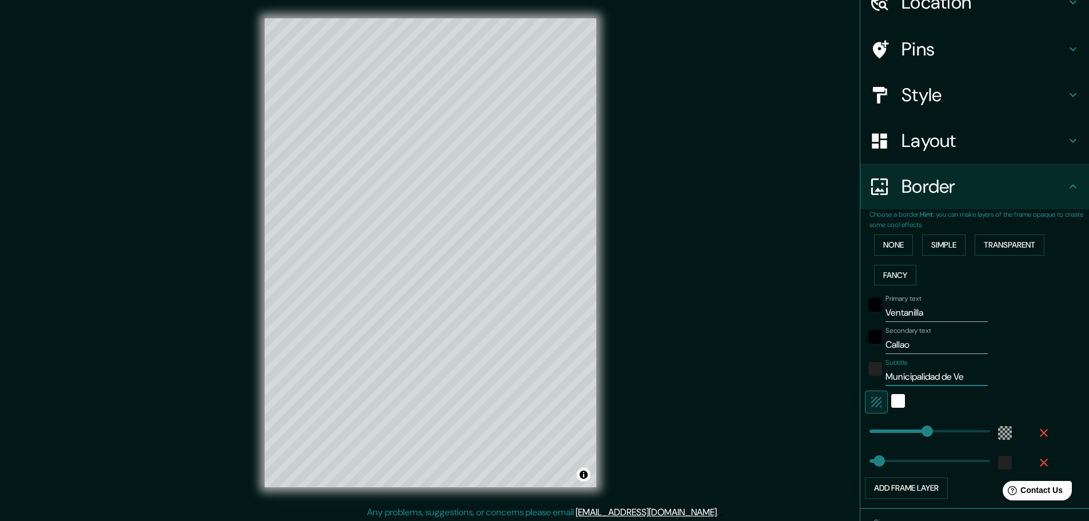
type input "Municipalidad de Ven"
type input "278"
type input "46"
type input "Municipalidad de Vent"
type input "278"
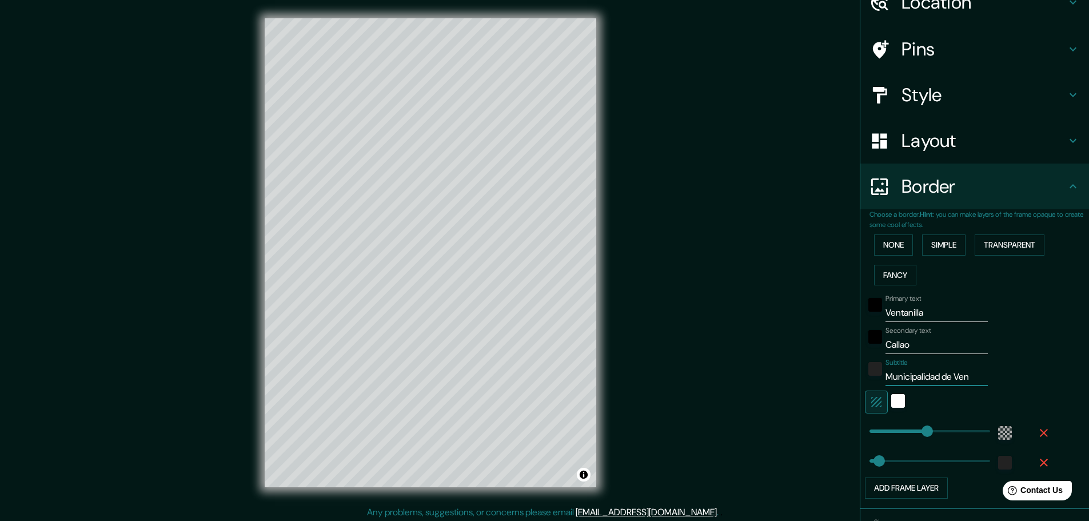
type input "46"
type input "Municipalidad de Venta"
type input "278"
type input "46"
type input "Municipalidad de Ventan"
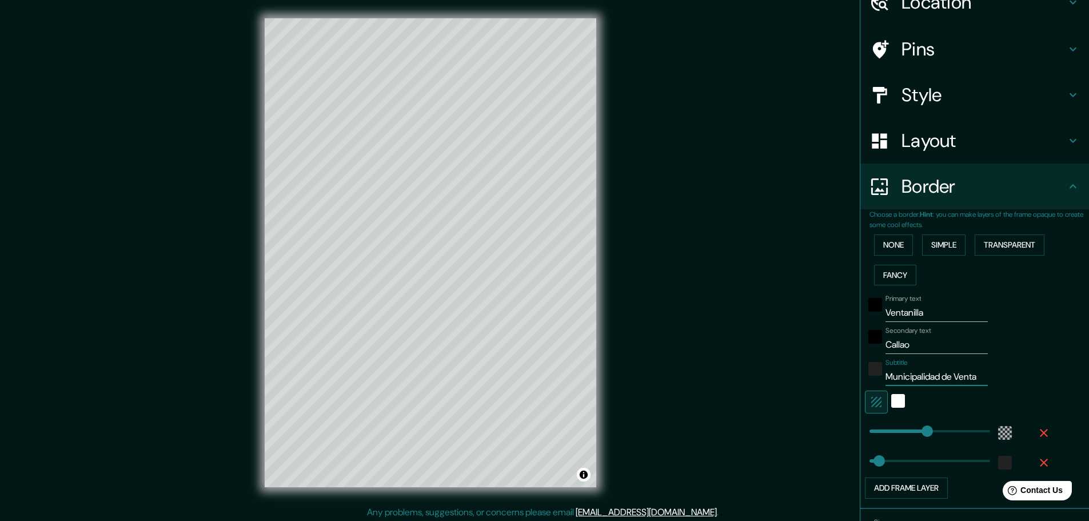
type input "278"
type input "46"
type input "Municipalidad de Ventani"
type input "278"
type input "46"
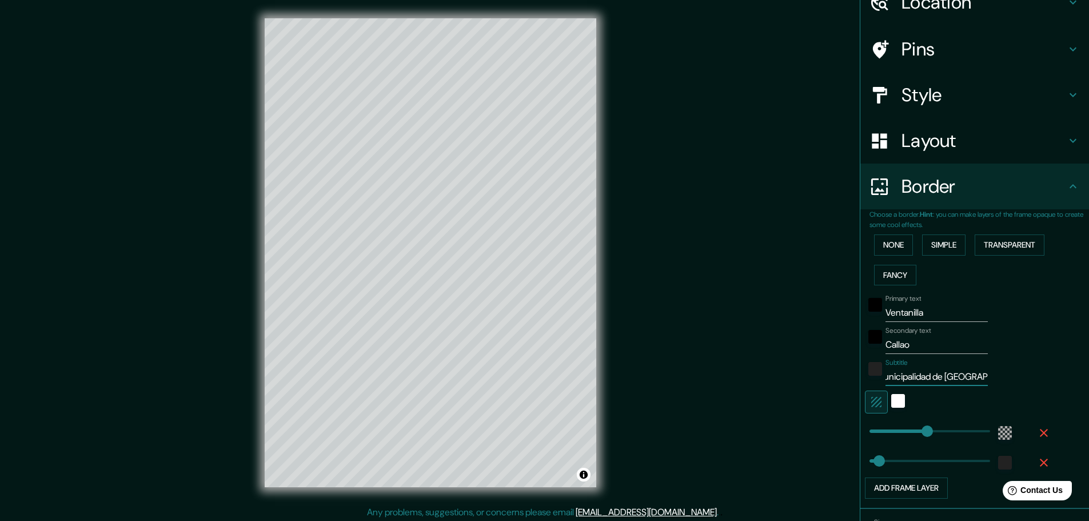
type input "Municipalidad de Ventanil"
type input "278"
type input "46"
type input "Municipalidad de Ventanill"
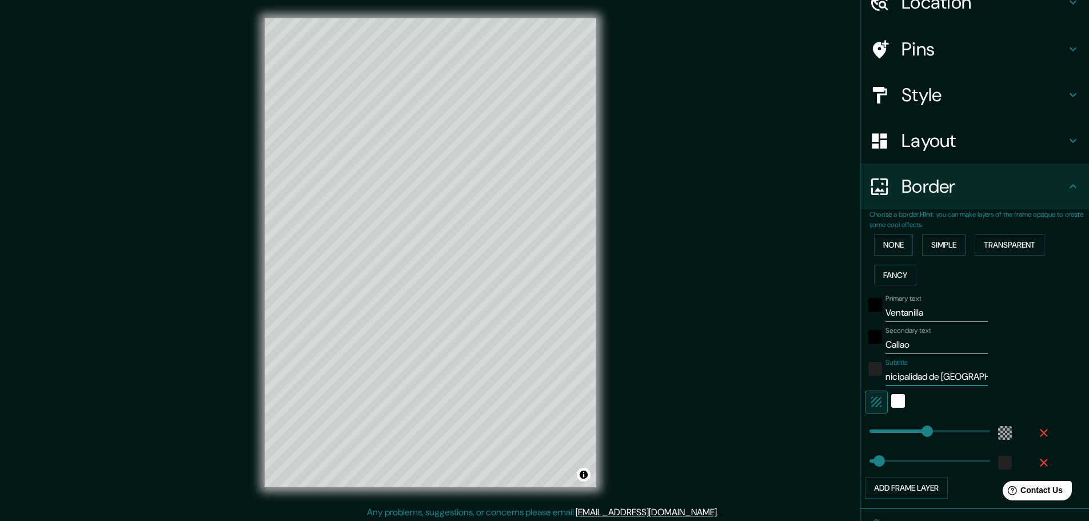
type input "278"
type input "46"
type input "Municipalidad de Ventanilla"
type input "278"
type input "46"
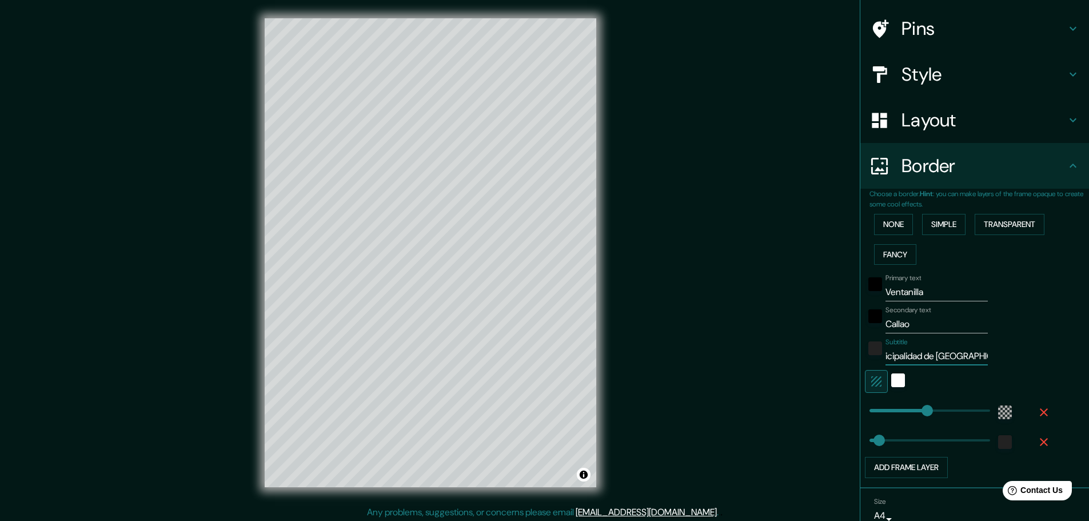
scroll to position [114, 0]
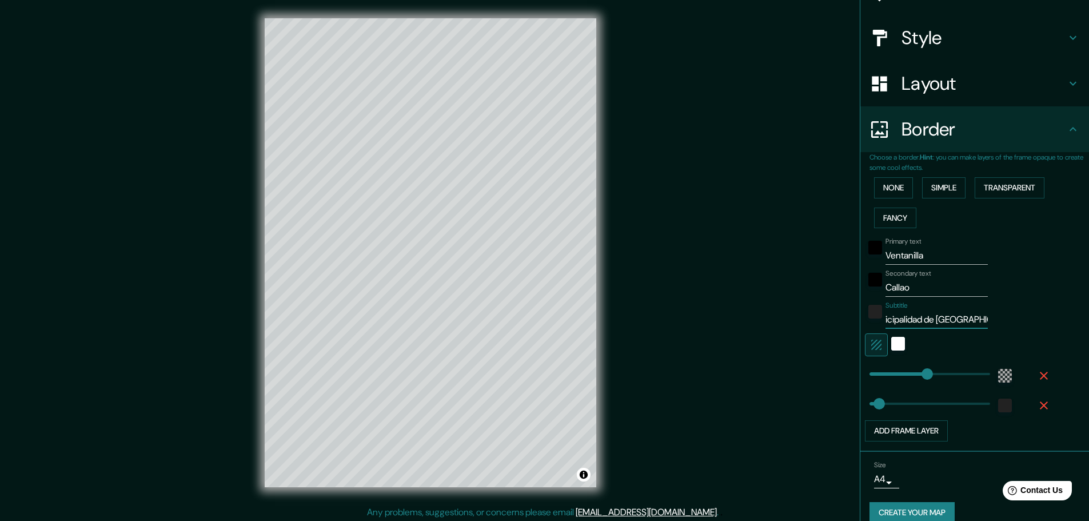
type input "278"
type input "Municipalidad de Ventanilla"
click at [891, 340] on div "white" at bounding box center [898, 344] width 14 height 14
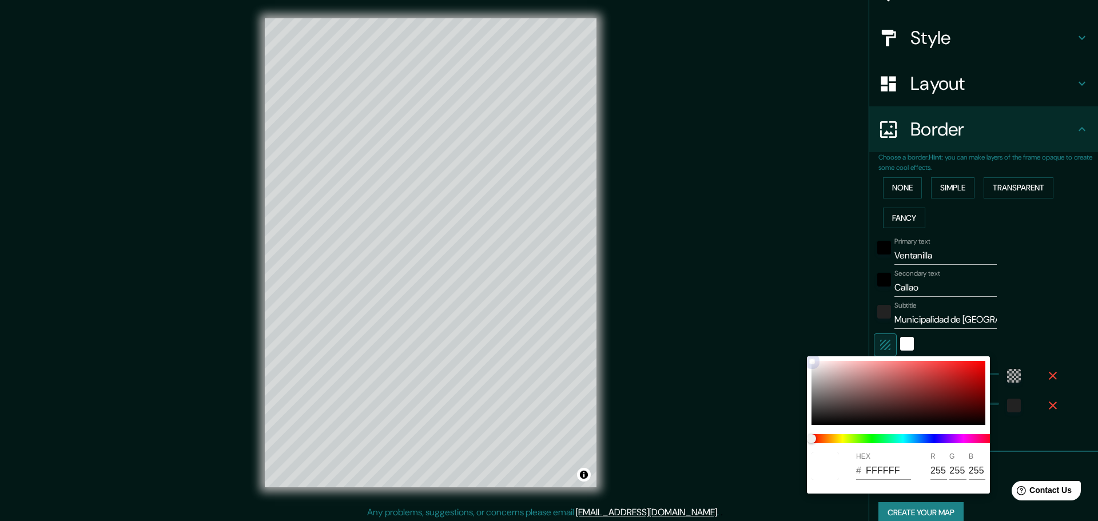
type input "278"
type input "46"
type input "CA2323"
type input "202"
type input "35"
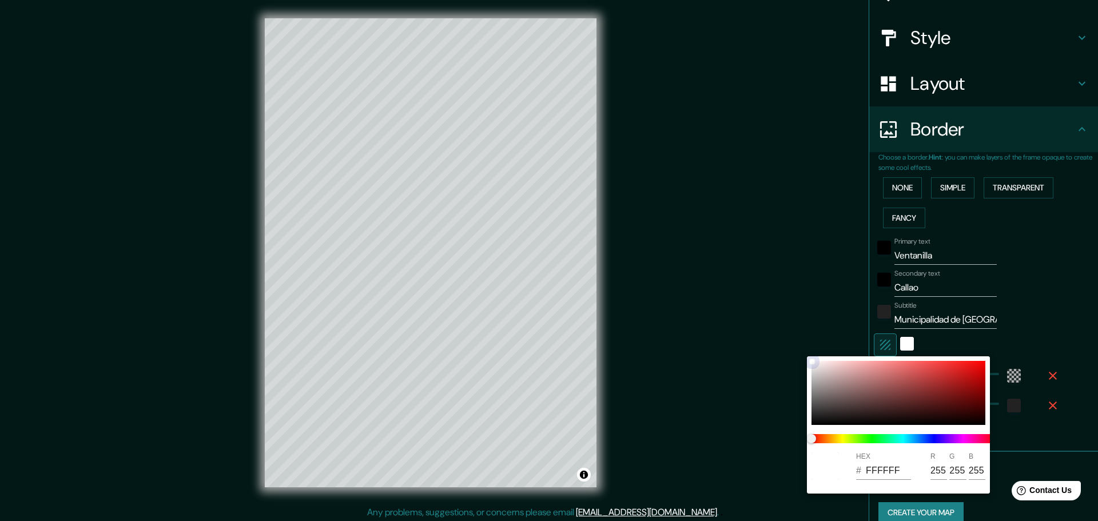
type input "35"
type input "278"
type input "46"
type input "D11A1A"
type input "209"
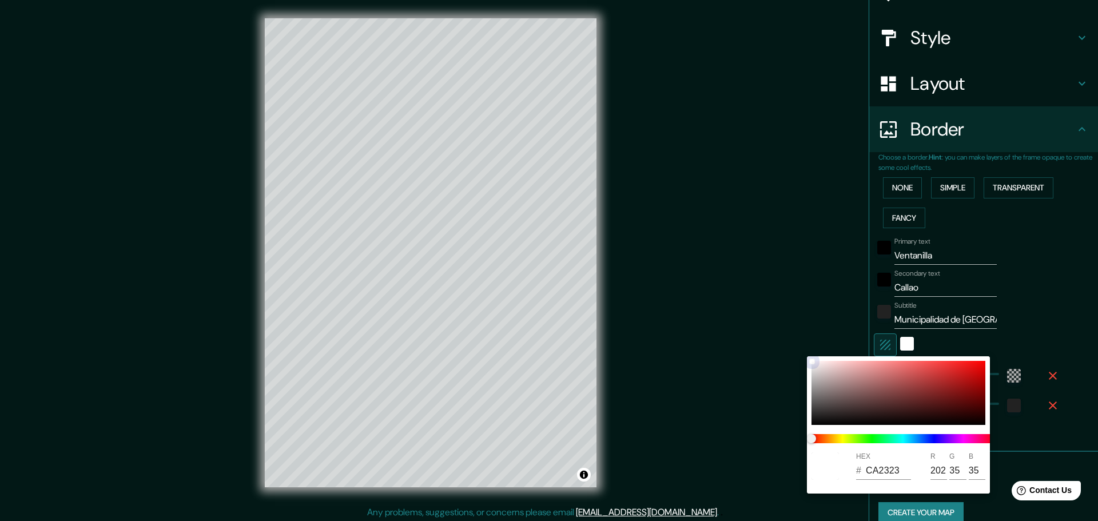
type input "26"
type input "278"
type input "46"
type input "D61515"
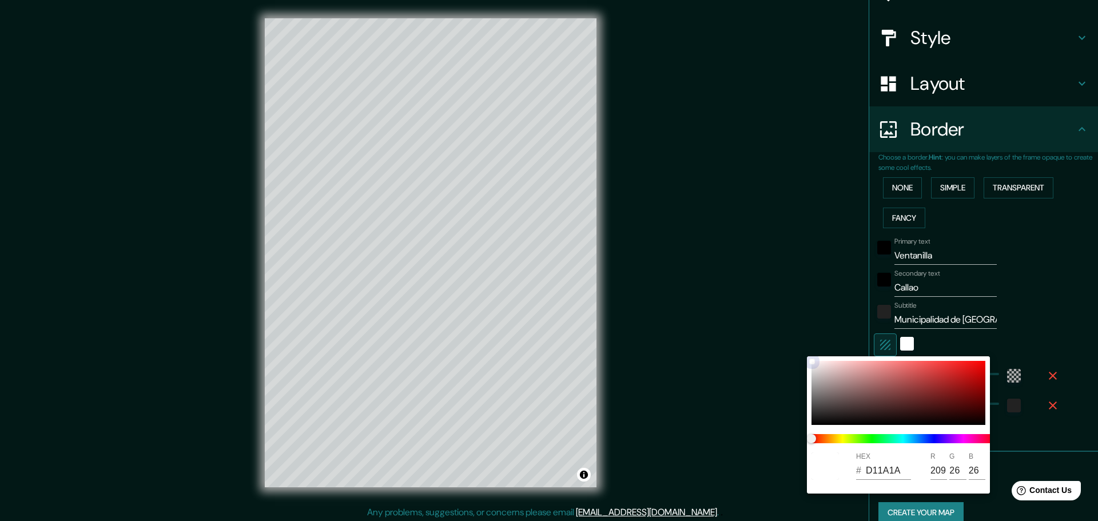
type input "214"
type input "21"
type input "278"
type input "46"
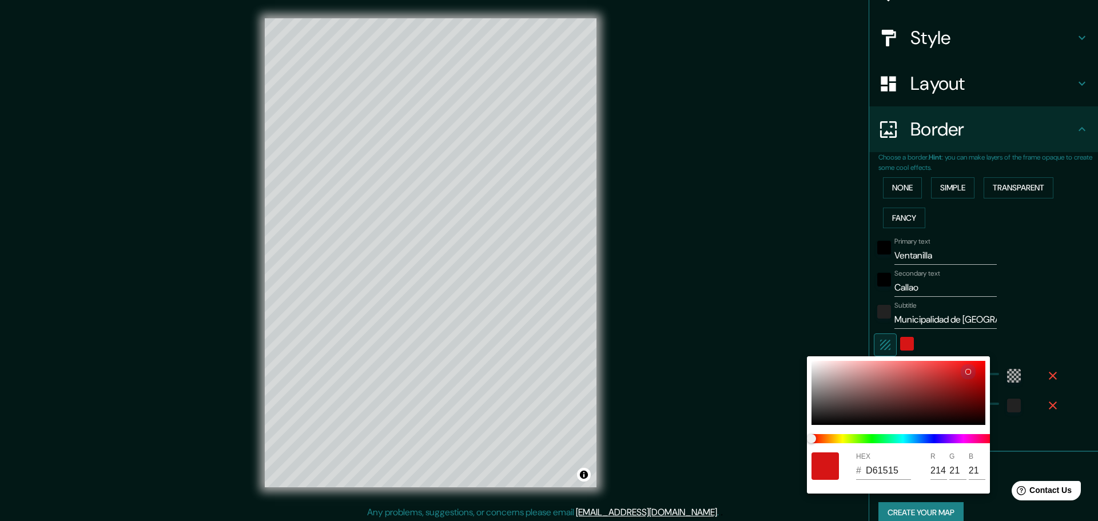
type input "D80F0F"
type input "216"
type input "15"
type input "278"
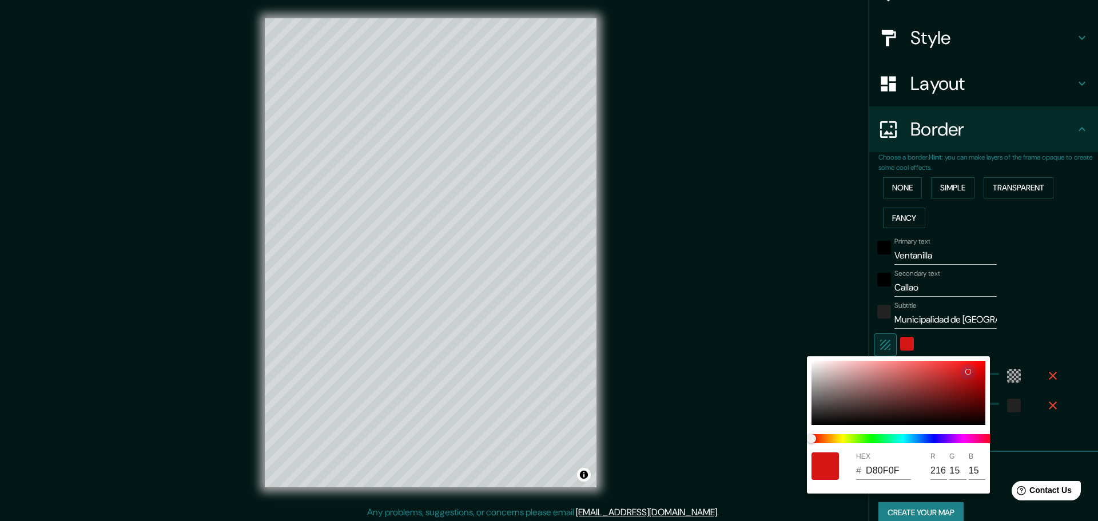
type input "46"
type input "DD0C0C"
type input "221"
type input "12"
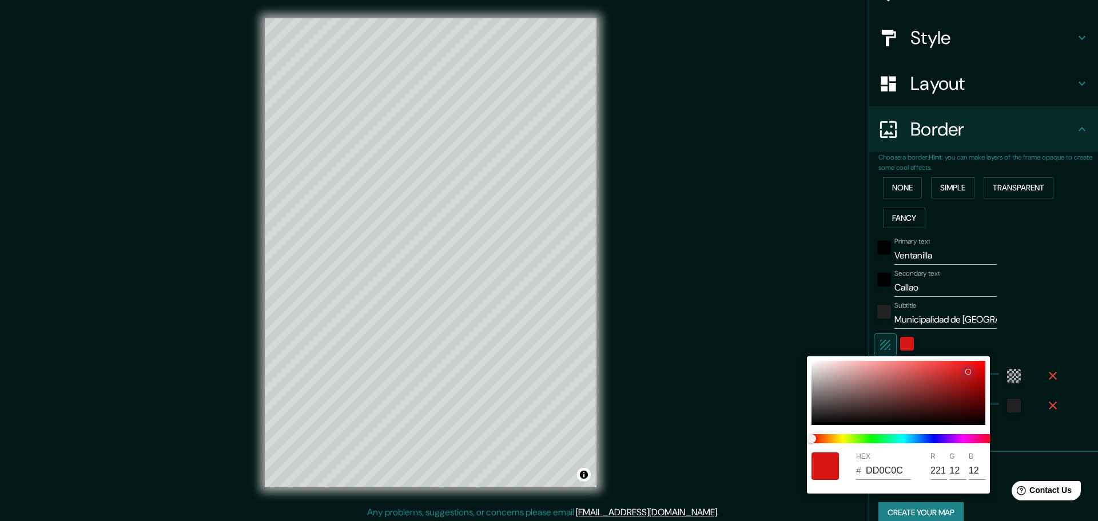
type input "278"
type input "46"
type input "DD0B0B"
type input "11"
drag, startPoint x: 941, startPoint y: 375, endPoint x: 976, endPoint y: 369, distance: 35.3
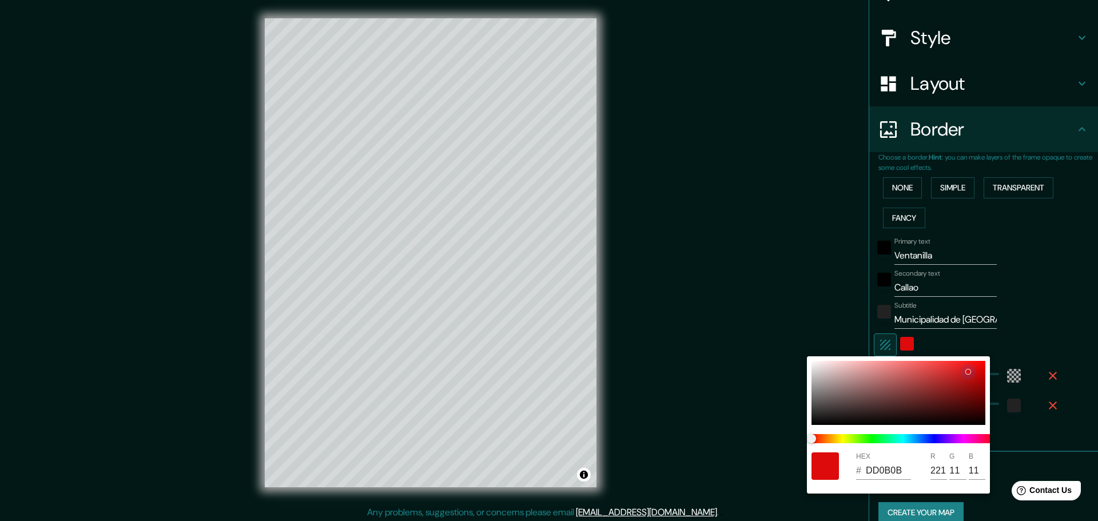
click at [976, 369] on div at bounding box center [898, 393] width 174 height 64
drag, startPoint x: 868, startPoint y: 370, endPoint x: 783, endPoint y: 352, distance: 87.1
click at [783, 352] on div "HEX # F6D0D0 R 246 G 208 B 208" at bounding box center [549, 260] width 1098 height 521
click at [932, 187] on div at bounding box center [549, 260] width 1098 height 521
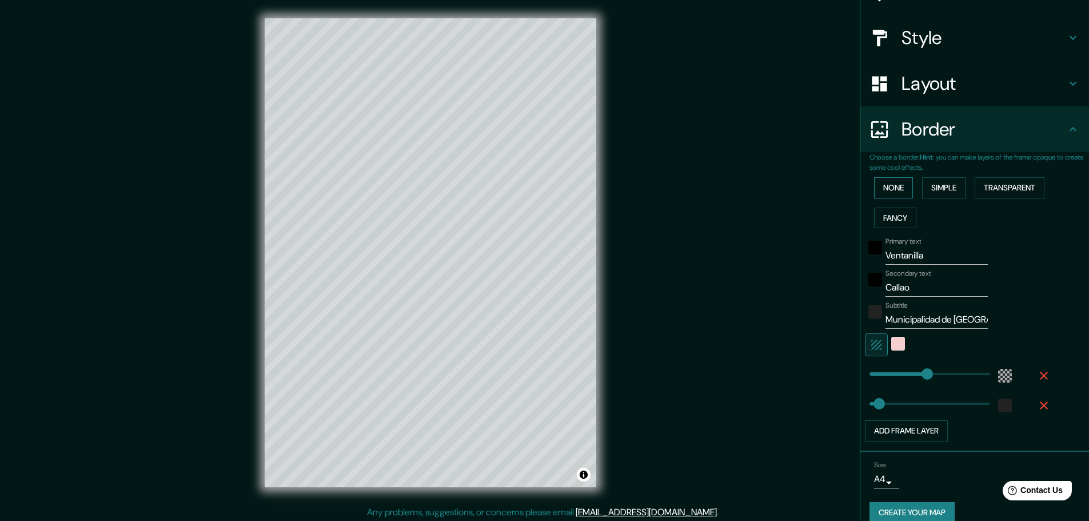
click at [900, 187] on button "None" at bounding box center [893, 187] width 39 height 21
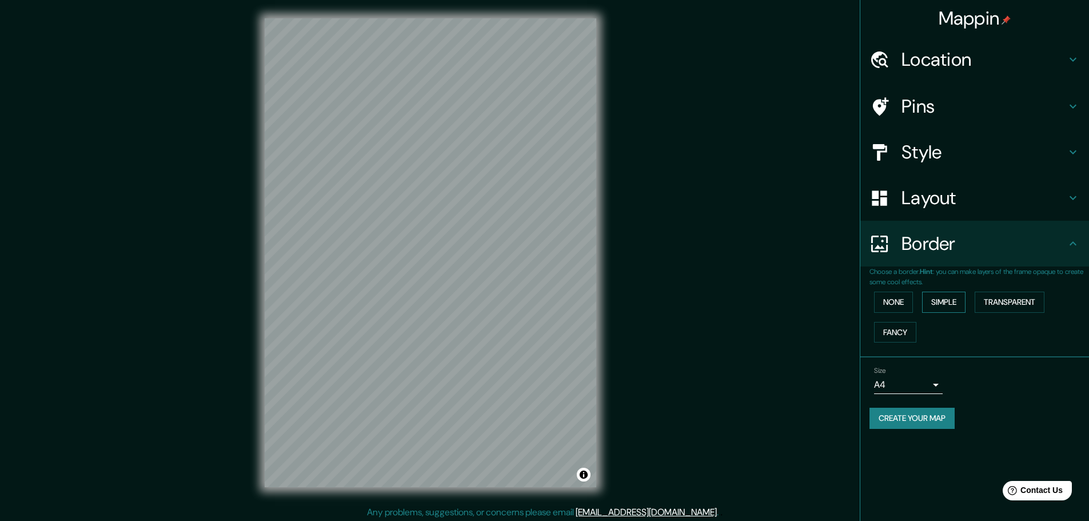
click at [929, 306] on button "Simple" at bounding box center [943, 302] width 43 height 21
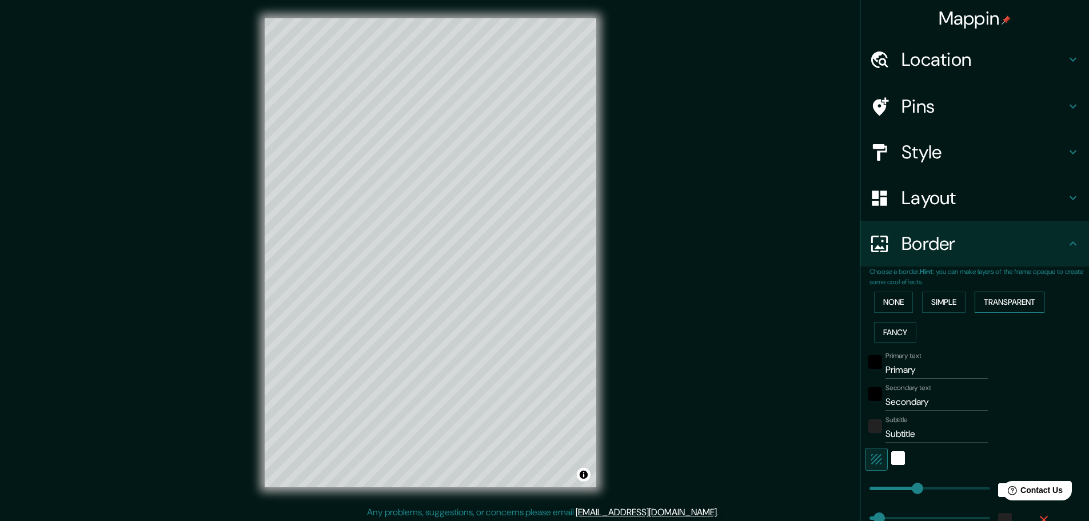
click at [980, 300] on button "Transparent" at bounding box center [1010, 302] width 70 height 21
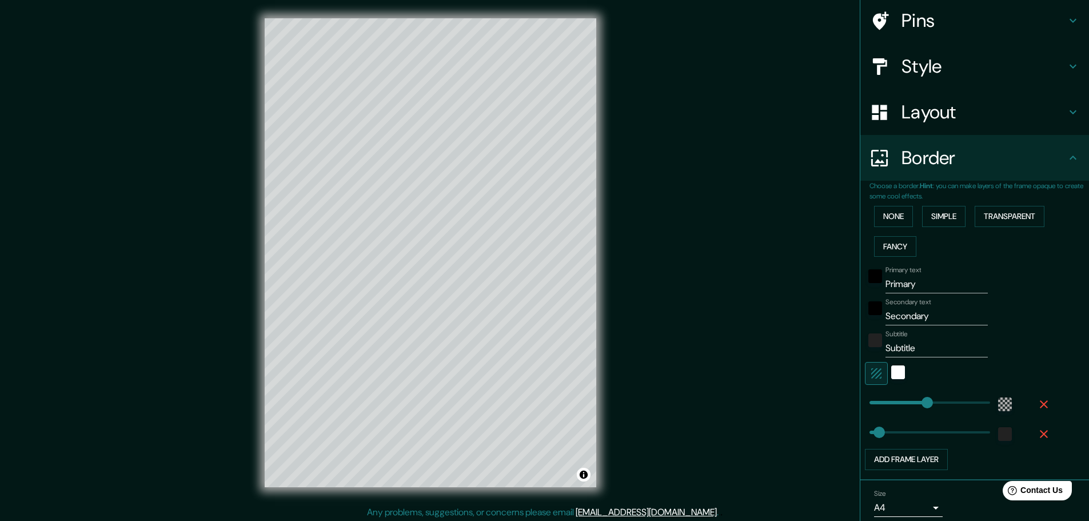
scroll to position [114, 0]
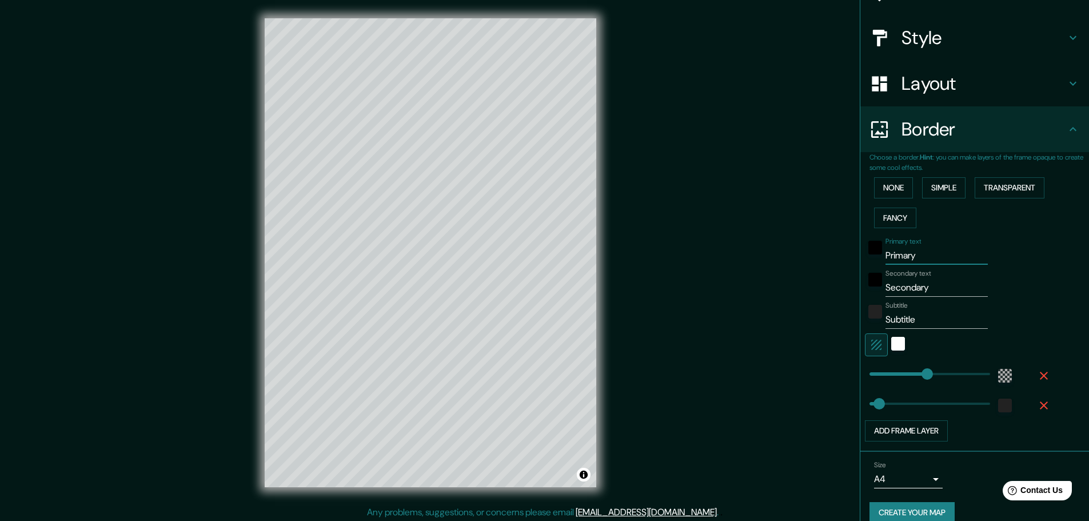
click at [922, 252] on input "Primary" at bounding box center [937, 255] width 102 height 18
click at [917, 317] on input "Subtitle" at bounding box center [937, 319] width 102 height 18
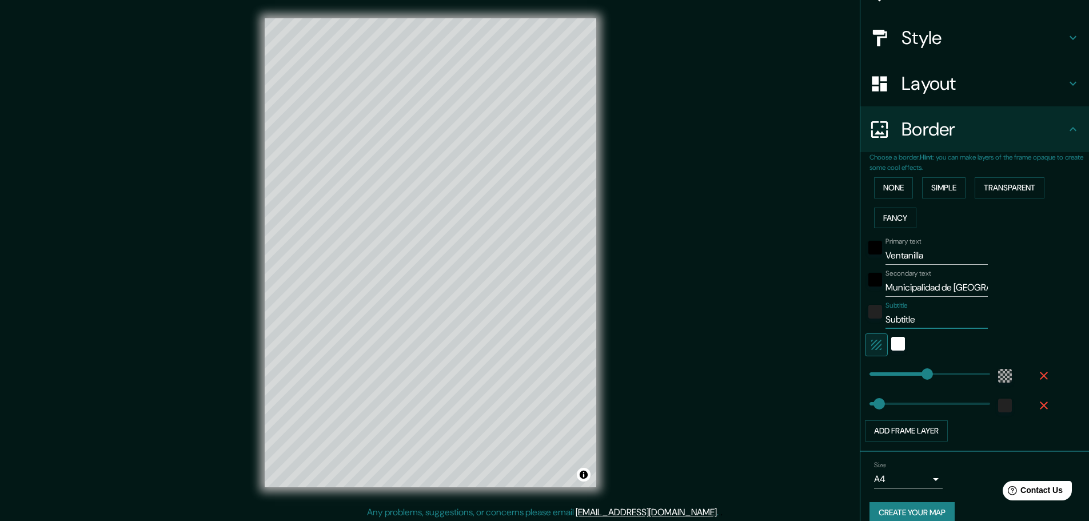
click at [917, 317] on input "Subtitle" at bounding box center [937, 319] width 102 height 18
click at [1022, 432] on div "Add frame layer" at bounding box center [959, 430] width 188 height 21
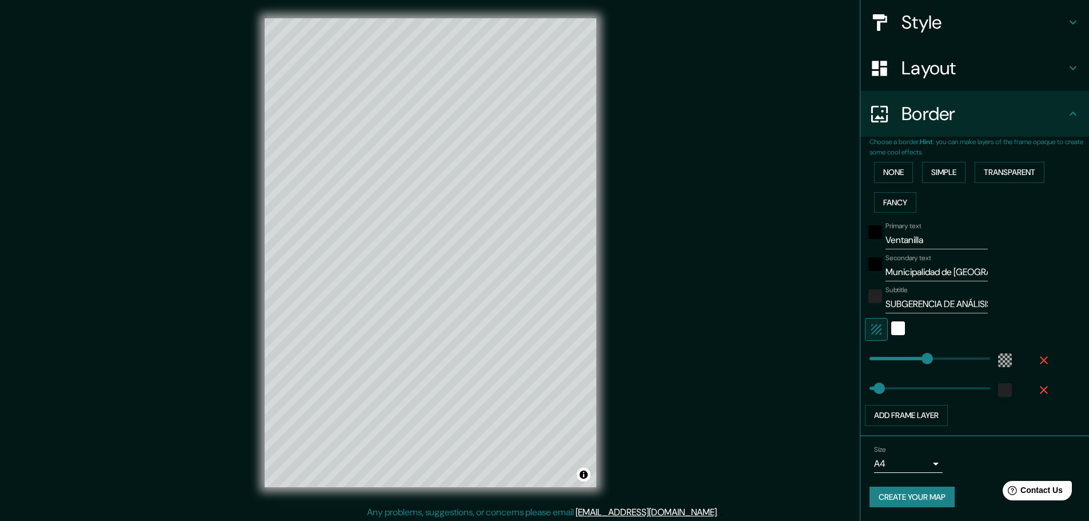
scroll to position [3, 0]
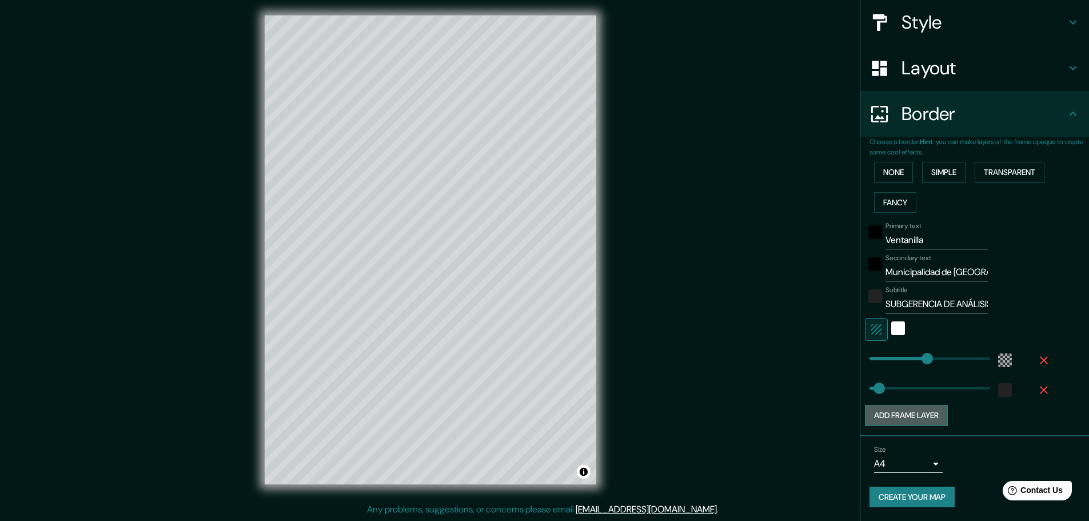
click at [926, 412] on button "Add frame layer" at bounding box center [906, 415] width 83 height 21
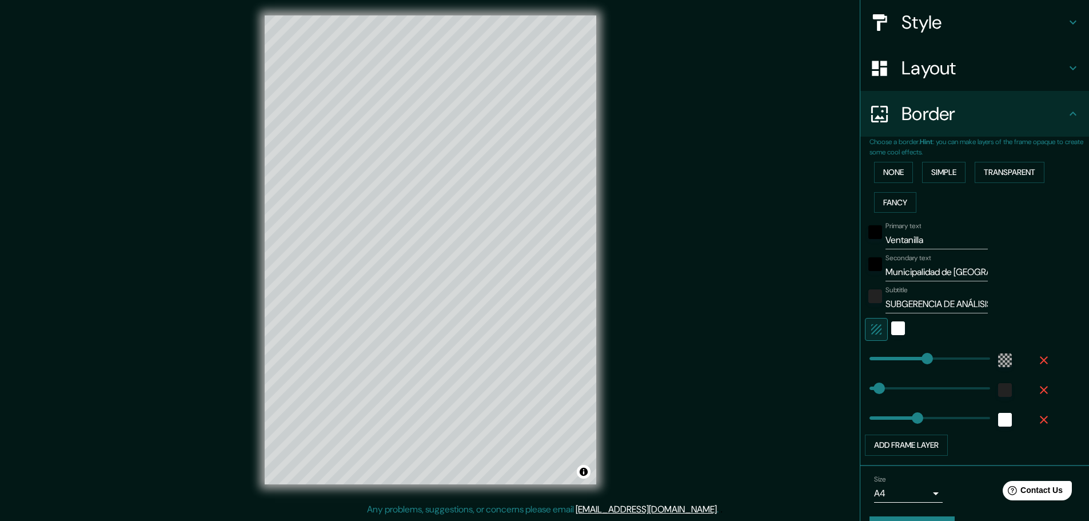
click at [1040, 416] on icon "button" at bounding box center [1044, 420] width 8 height 8
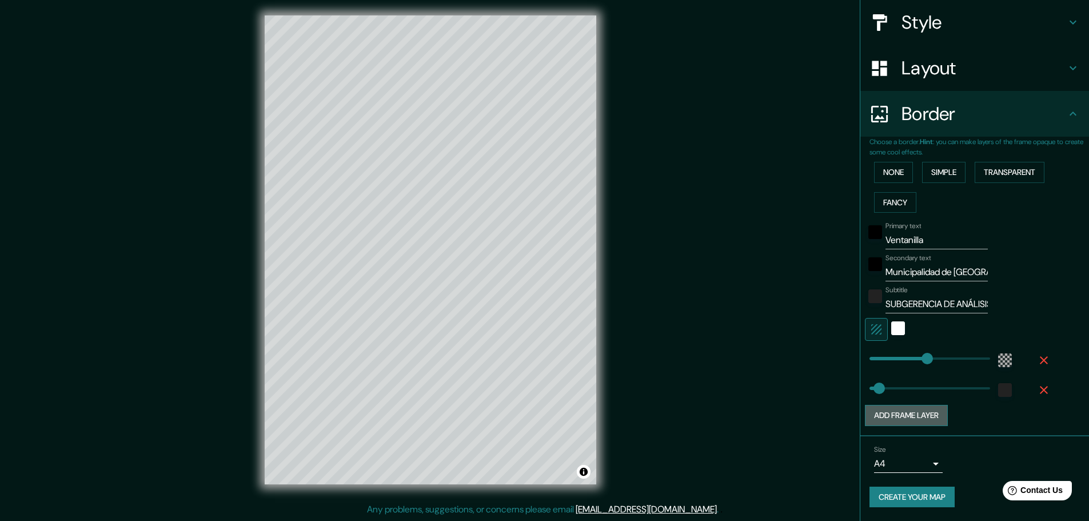
click at [915, 418] on button "Add frame layer" at bounding box center [906, 415] width 83 height 21
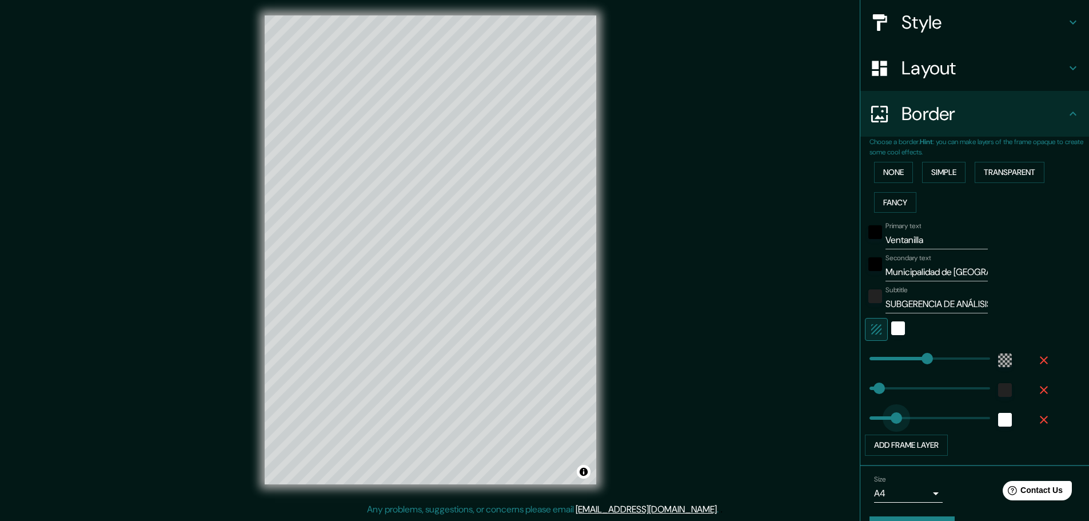
drag, startPoint x: 927, startPoint y: 418, endPoint x: 887, endPoint y: 421, distance: 40.2
drag, startPoint x: 898, startPoint y: 418, endPoint x: 863, endPoint y: 418, distance: 34.9
click at [1037, 419] on icon "button" at bounding box center [1044, 420] width 14 height 14
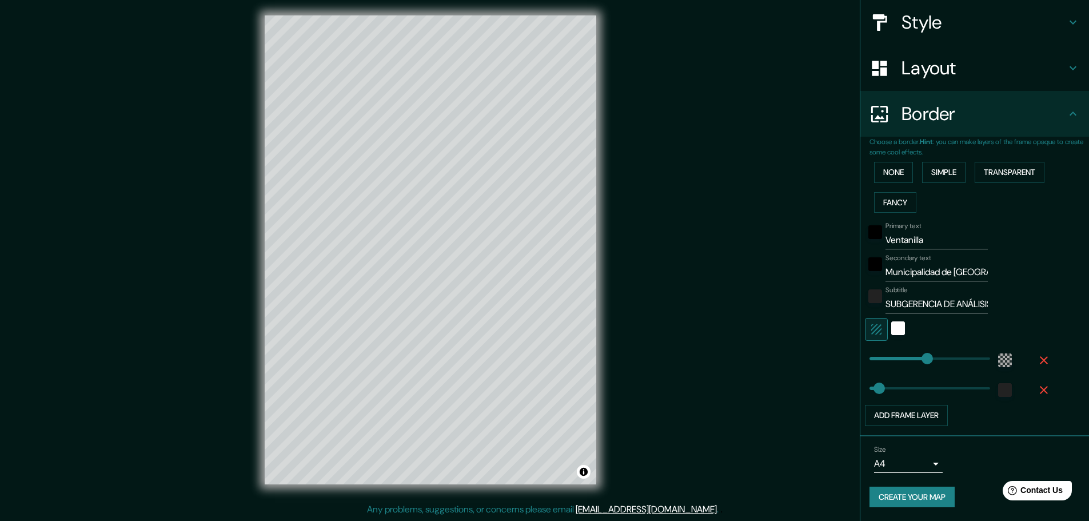
click at [922, 496] on button "Create your map" at bounding box center [912, 497] width 85 height 21
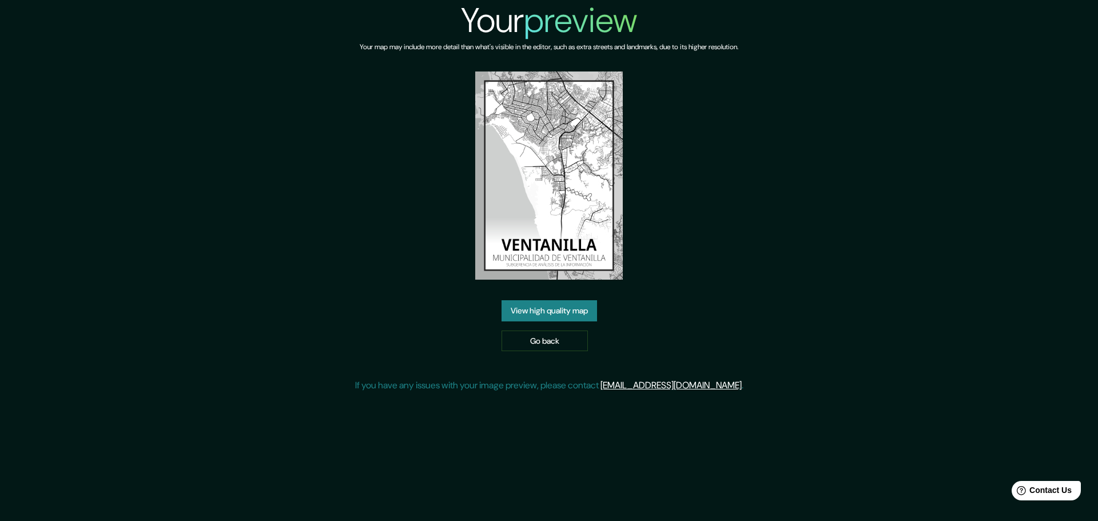
click at [567, 228] on img at bounding box center [548, 175] width 147 height 208
click at [550, 308] on link "View high quality map" at bounding box center [548, 310] width 95 height 21
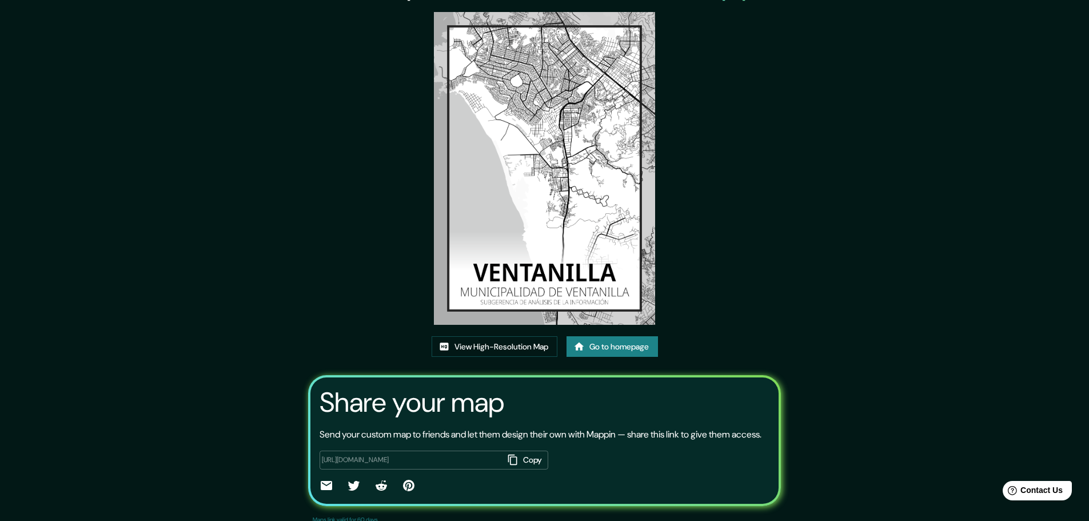
scroll to position [78, 0]
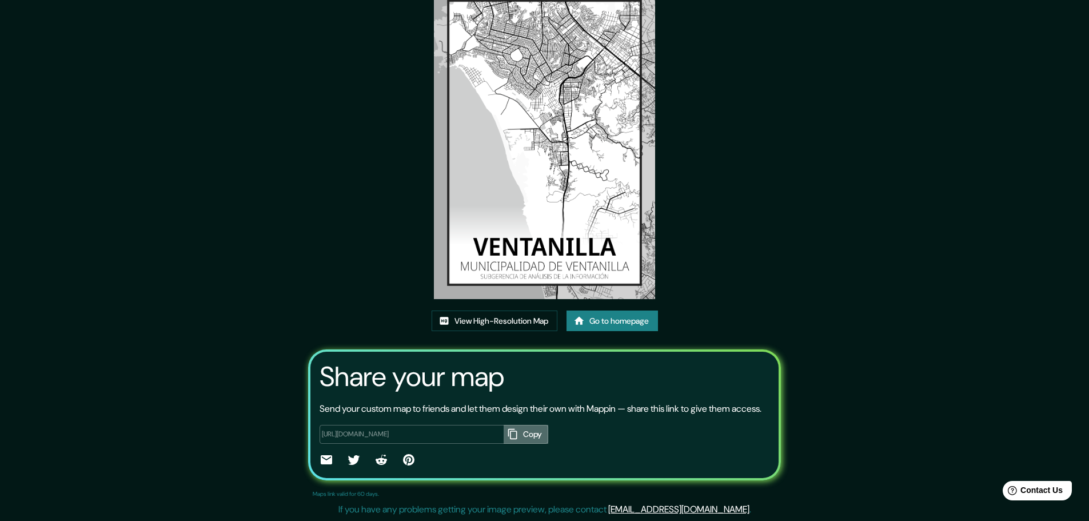
click at [520, 434] on button "Copy" at bounding box center [526, 434] width 45 height 19
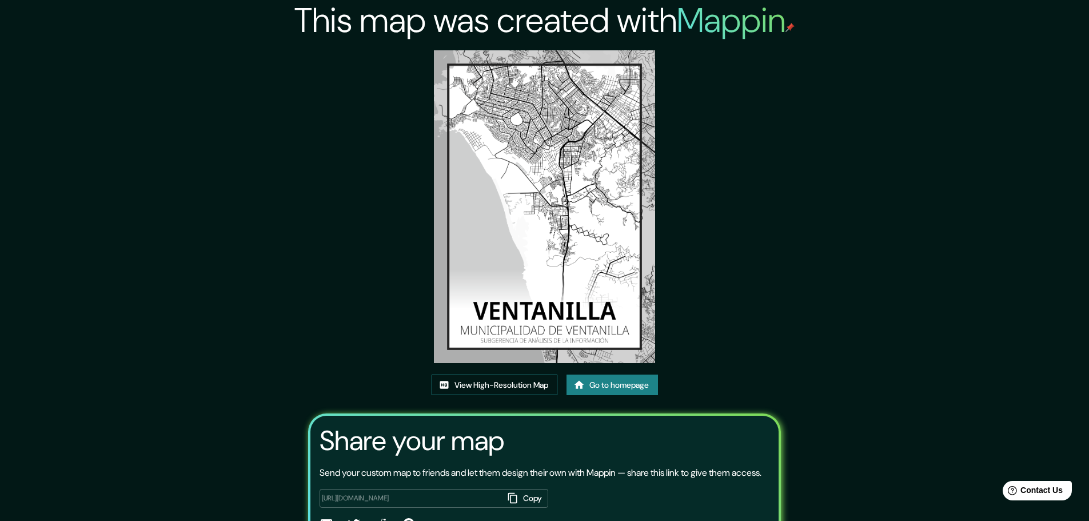
click at [529, 390] on link "View High-Resolution Map" at bounding box center [495, 384] width 126 height 21
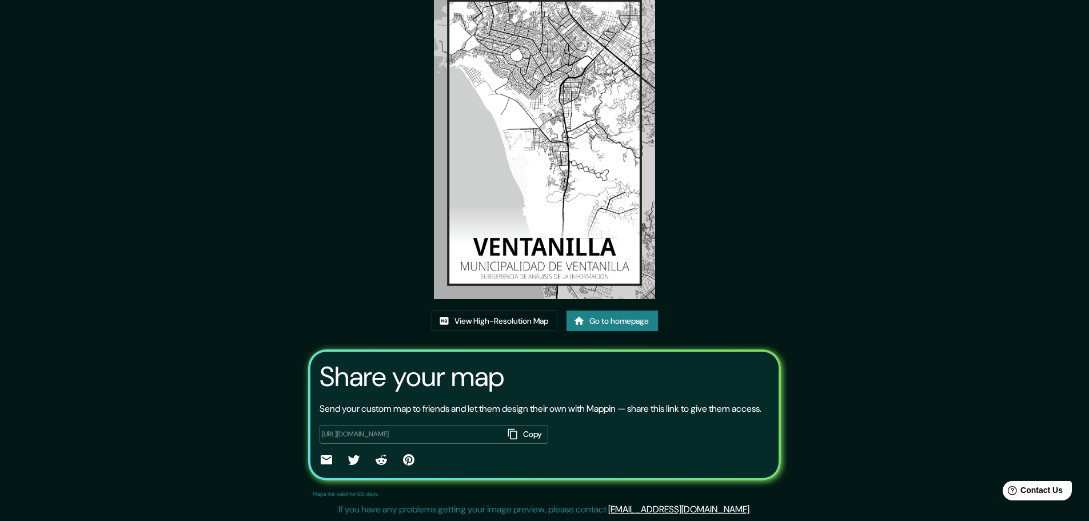
scroll to position [78, 0]
